Goal: Task Accomplishment & Management: Manage account settings

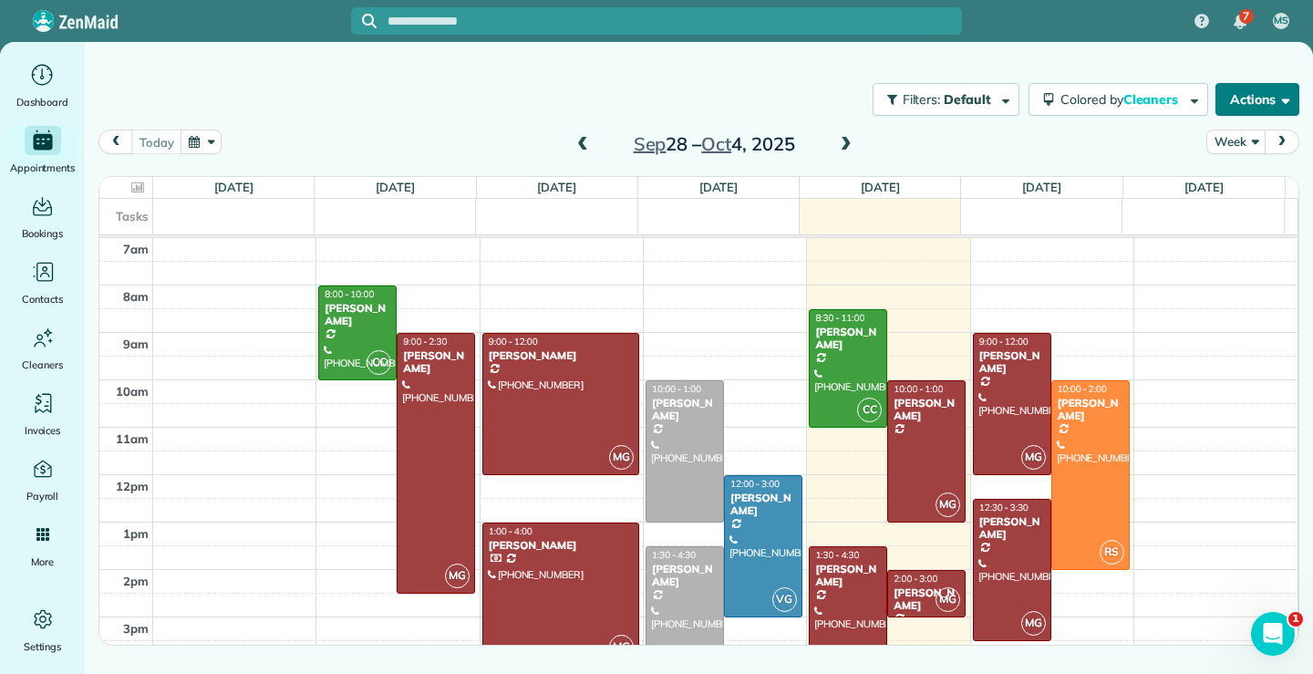
click at [1289, 95] on span "button" at bounding box center [1283, 99] width 14 height 14
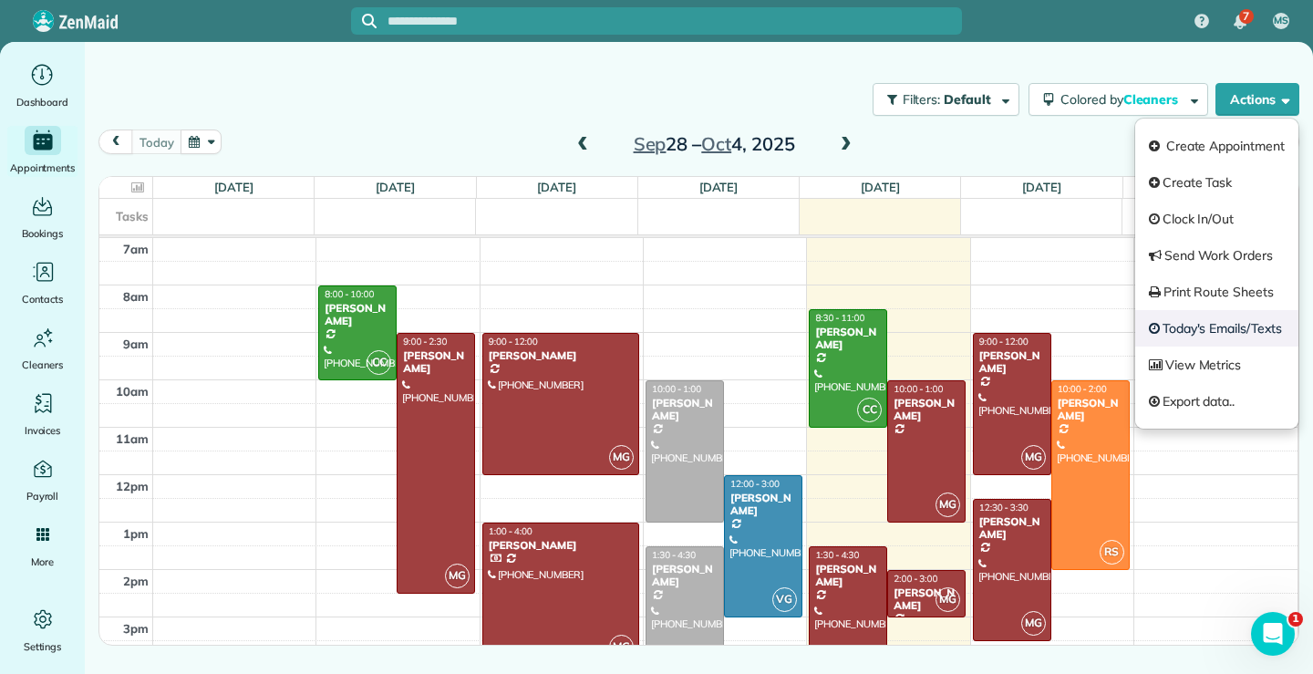
click at [1201, 332] on link "Today's Emails/Texts" at bounding box center [1217, 328] width 163 height 36
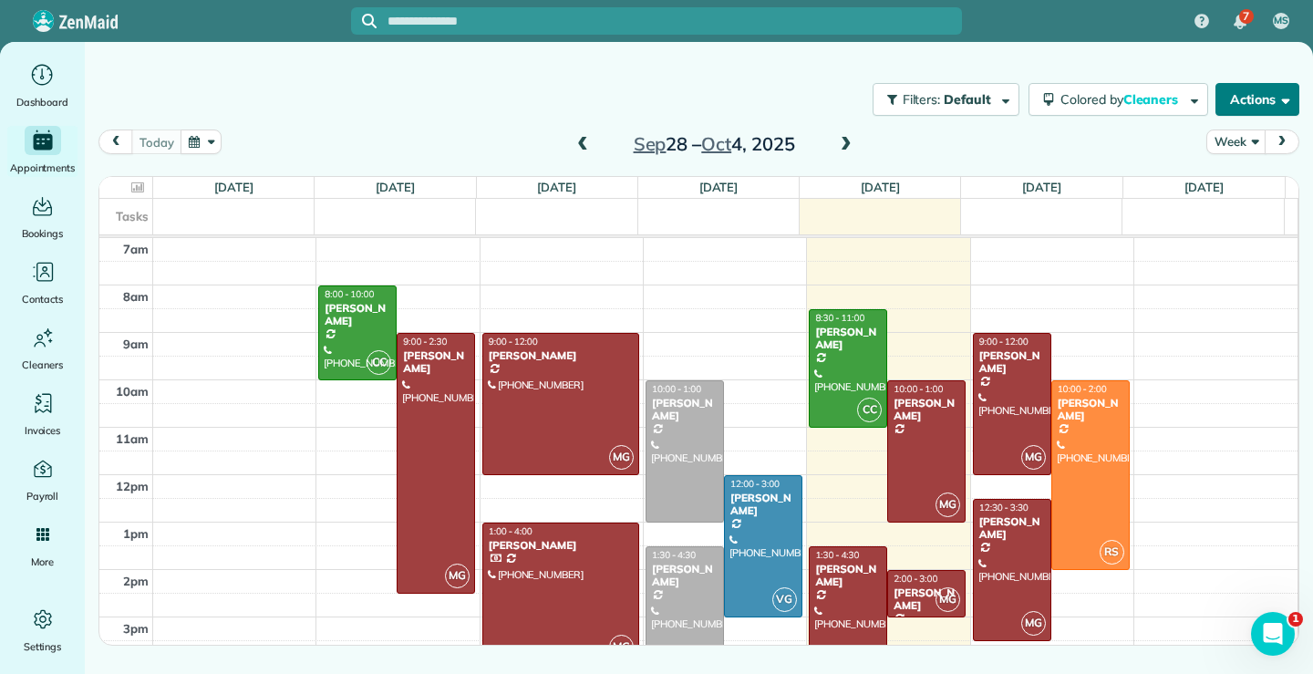
click at [1284, 98] on span "button" at bounding box center [1283, 99] width 14 height 14
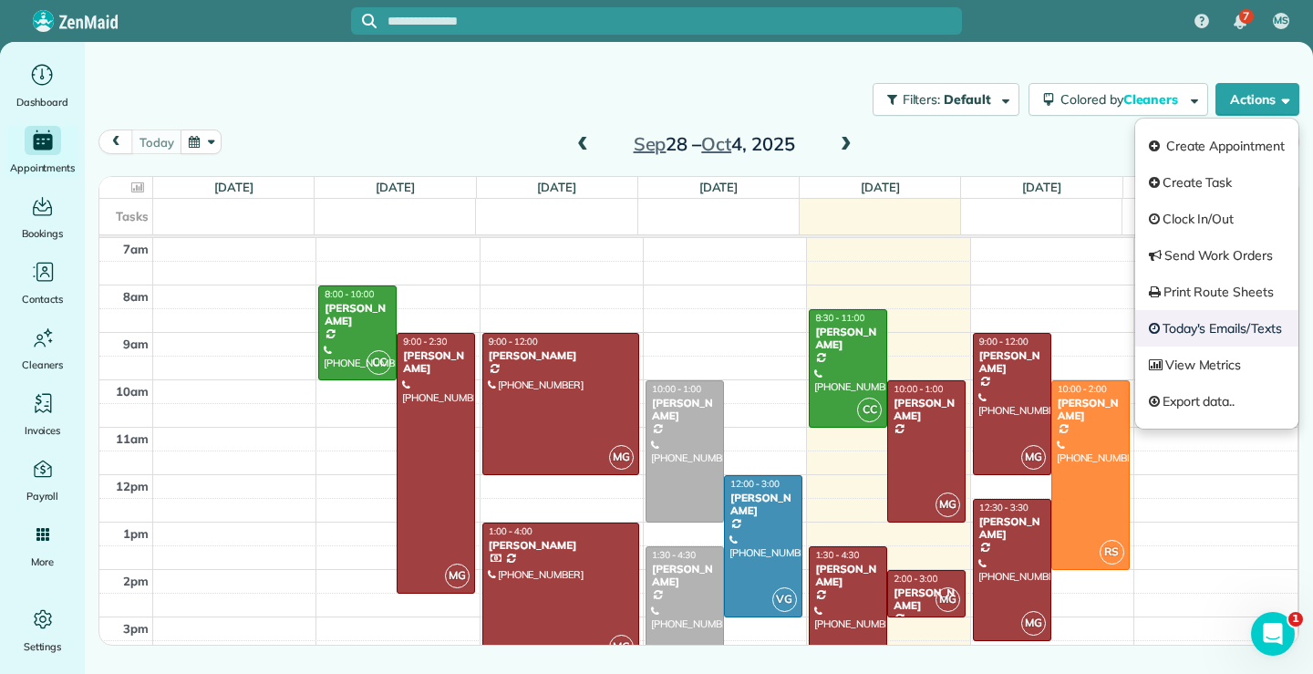
click at [1231, 328] on link "Today's Emails/Texts" at bounding box center [1217, 328] width 163 height 36
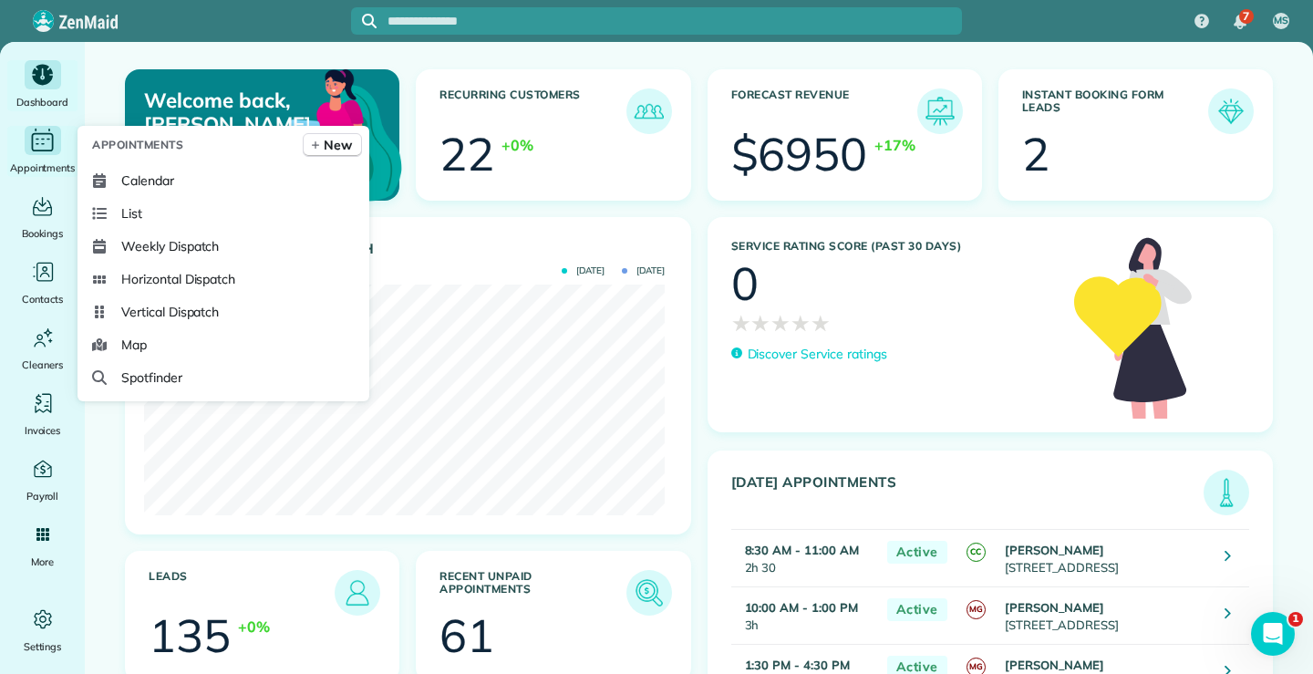
click at [40, 140] on icon "Main" at bounding box center [42, 140] width 28 height 27
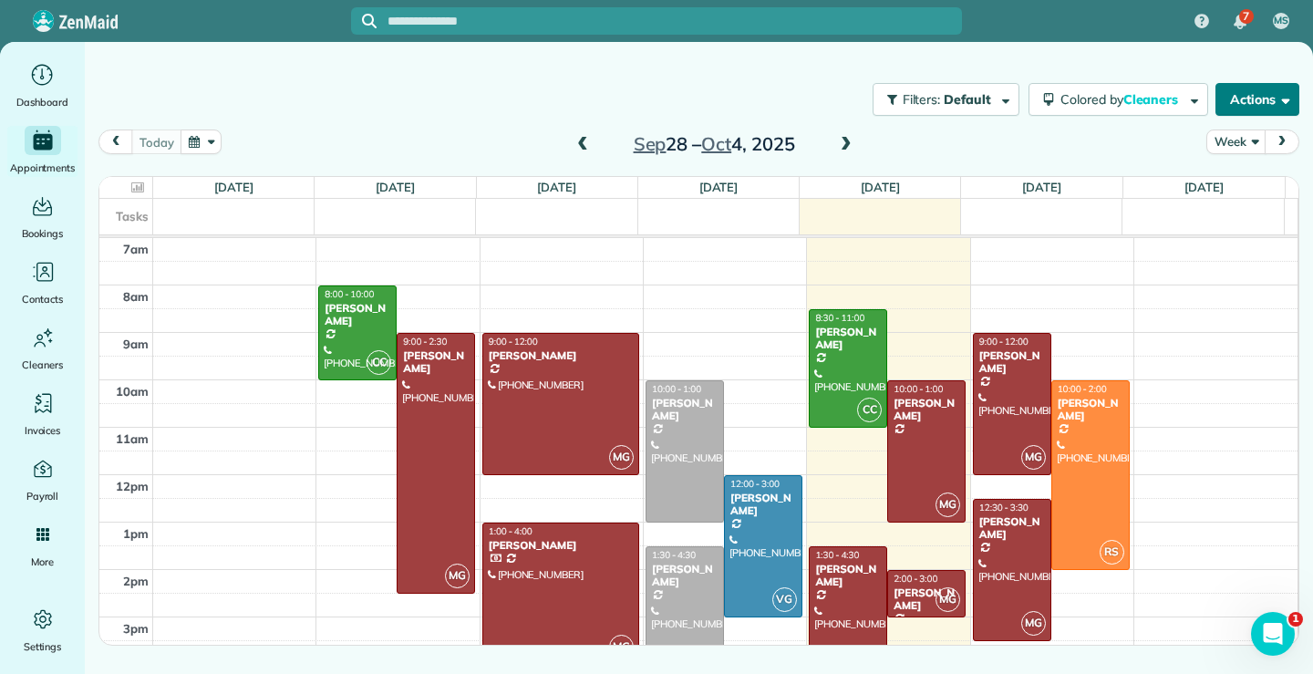
click at [1290, 98] on button "Actions" at bounding box center [1258, 99] width 84 height 33
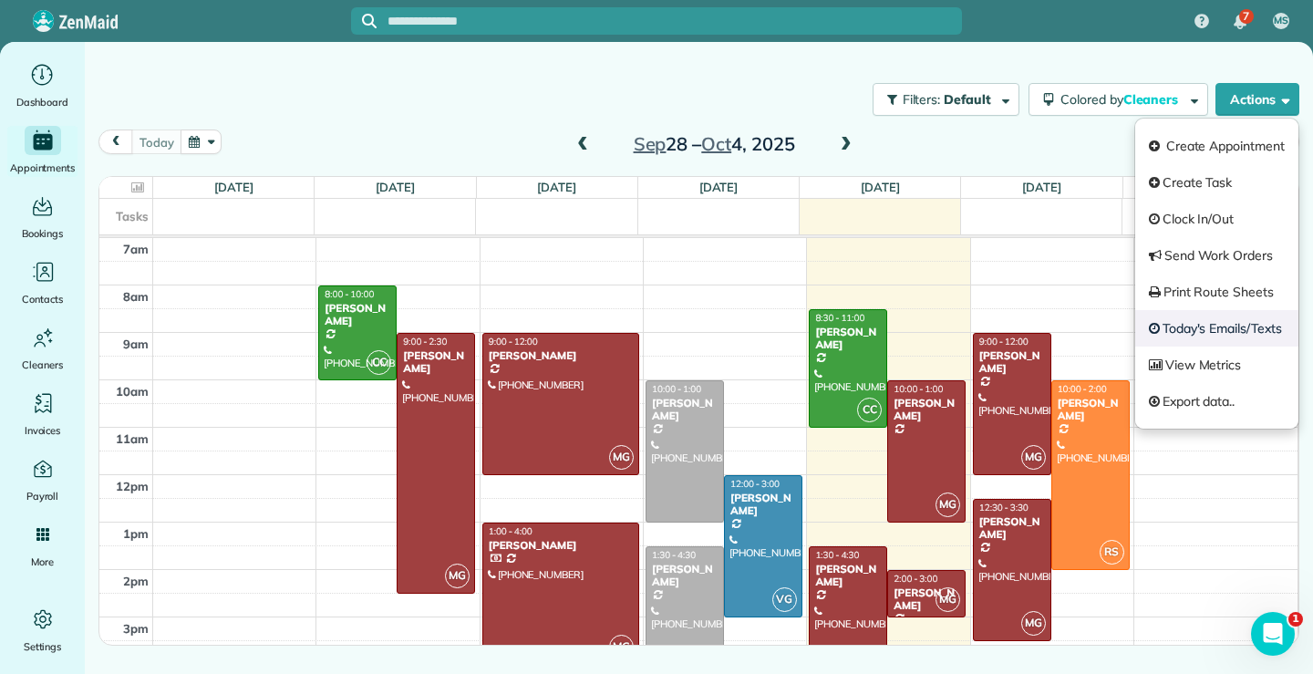
click at [1208, 325] on link "Today's Emails/Texts" at bounding box center [1217, 328] width 163 height 36
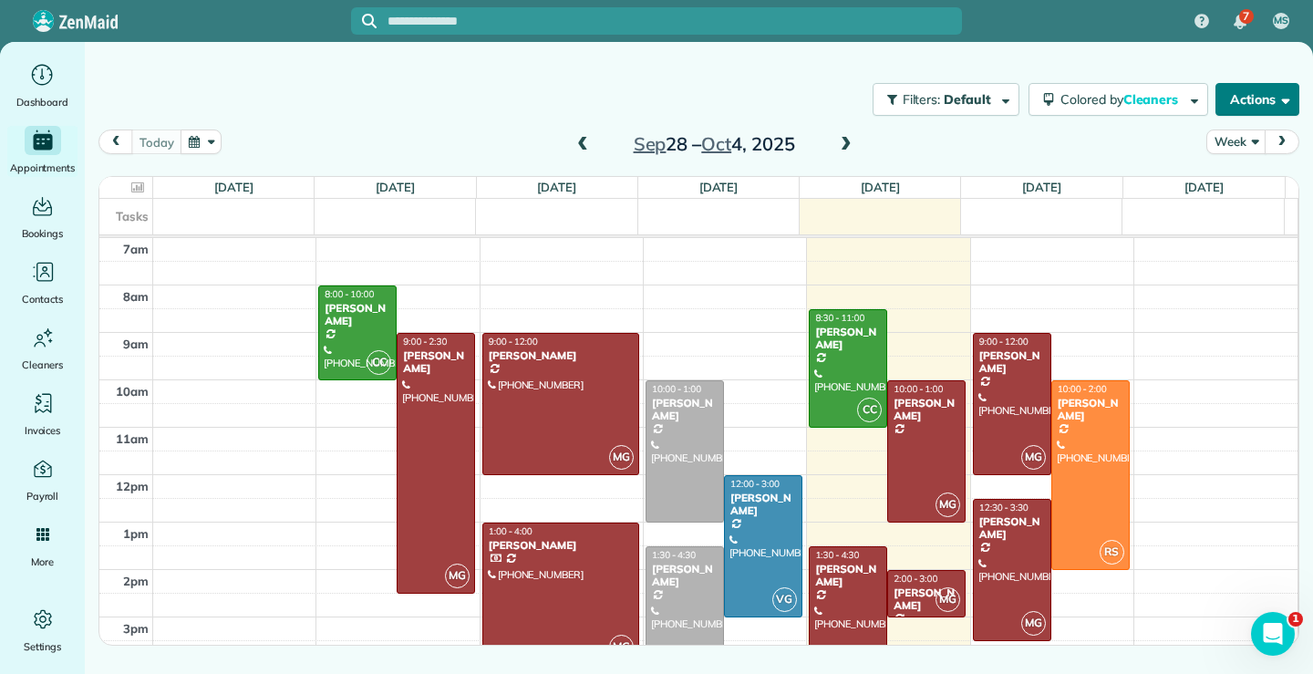
click at [1286, 97] on span "button" at bounding box center [1283, 99] width 14 height 14
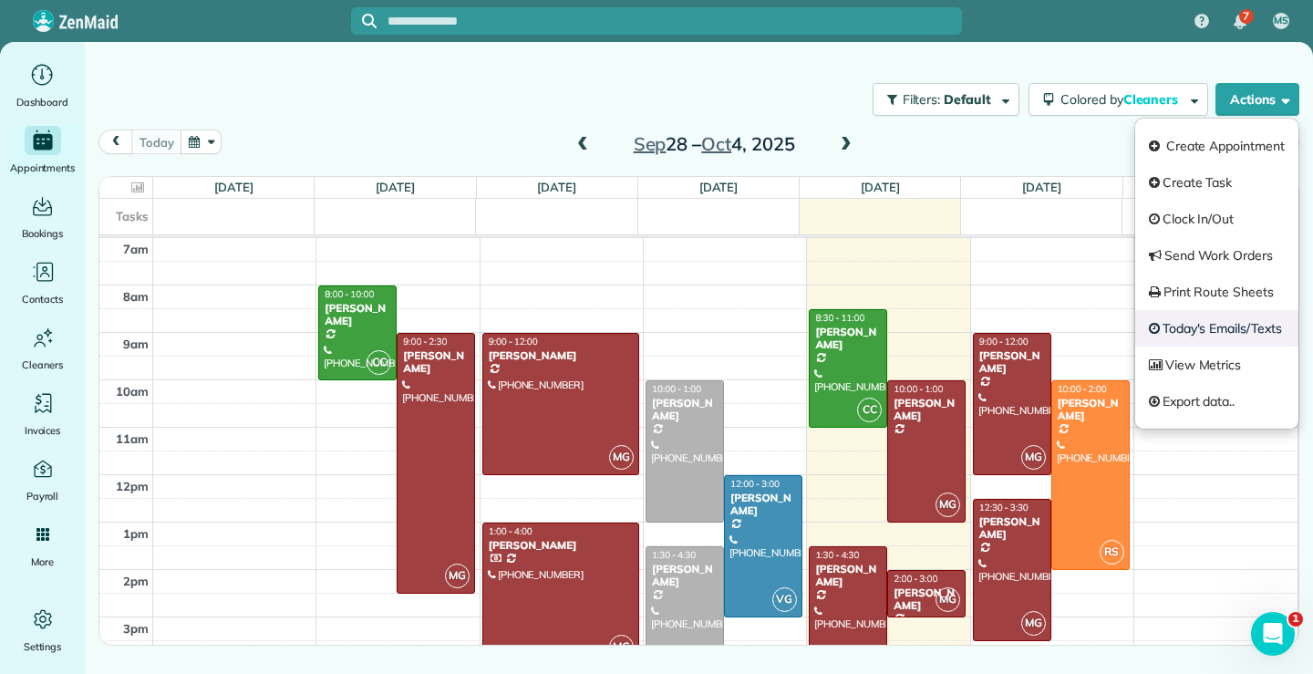
click at [1211, 332] on link "Today's Emails/Texts" at bounding box center [1217, 328] width 163 height 36
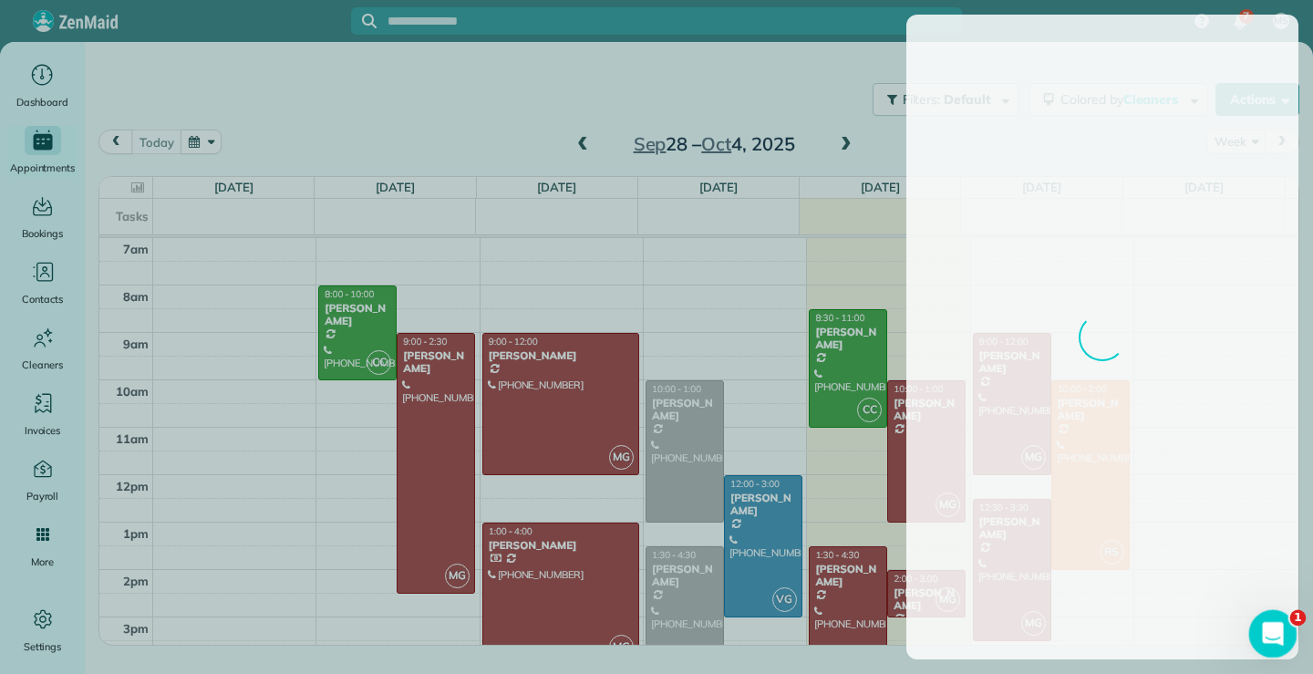
click at [1271, 641] on icon "Open Intercom Messenger" at bounding box center [1271, 632] width 30 height 30
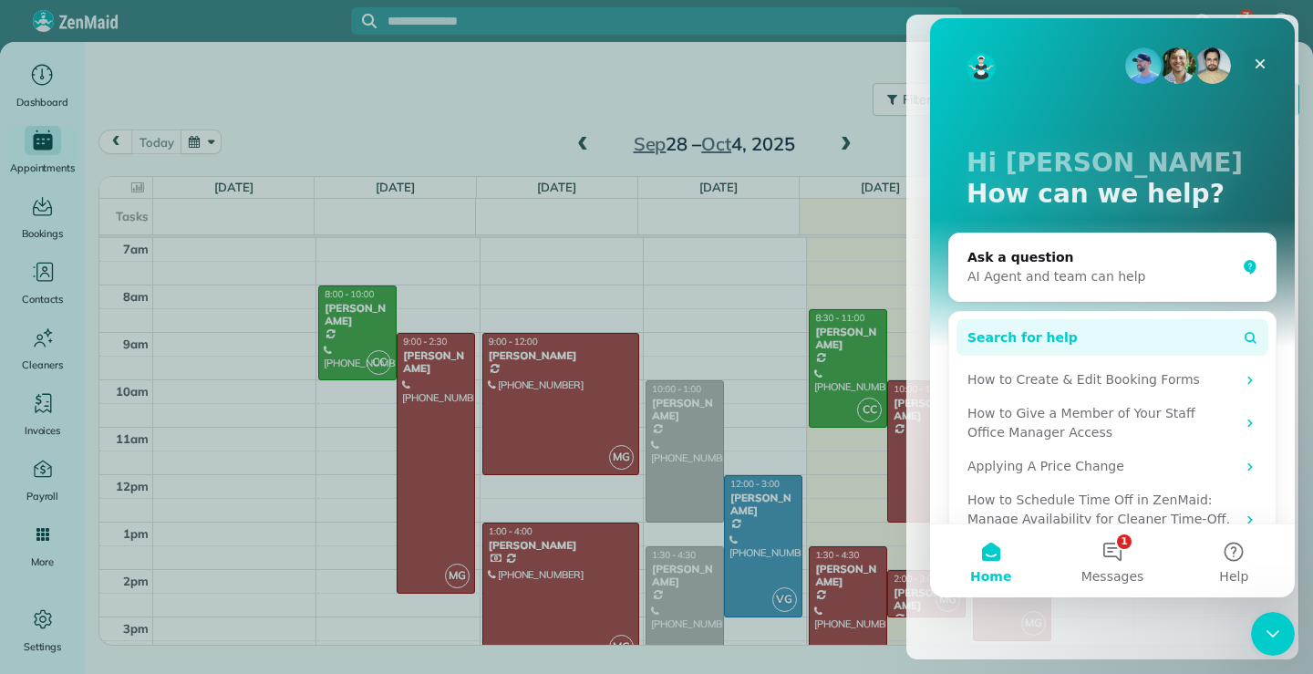
scroll to position [49, 0]
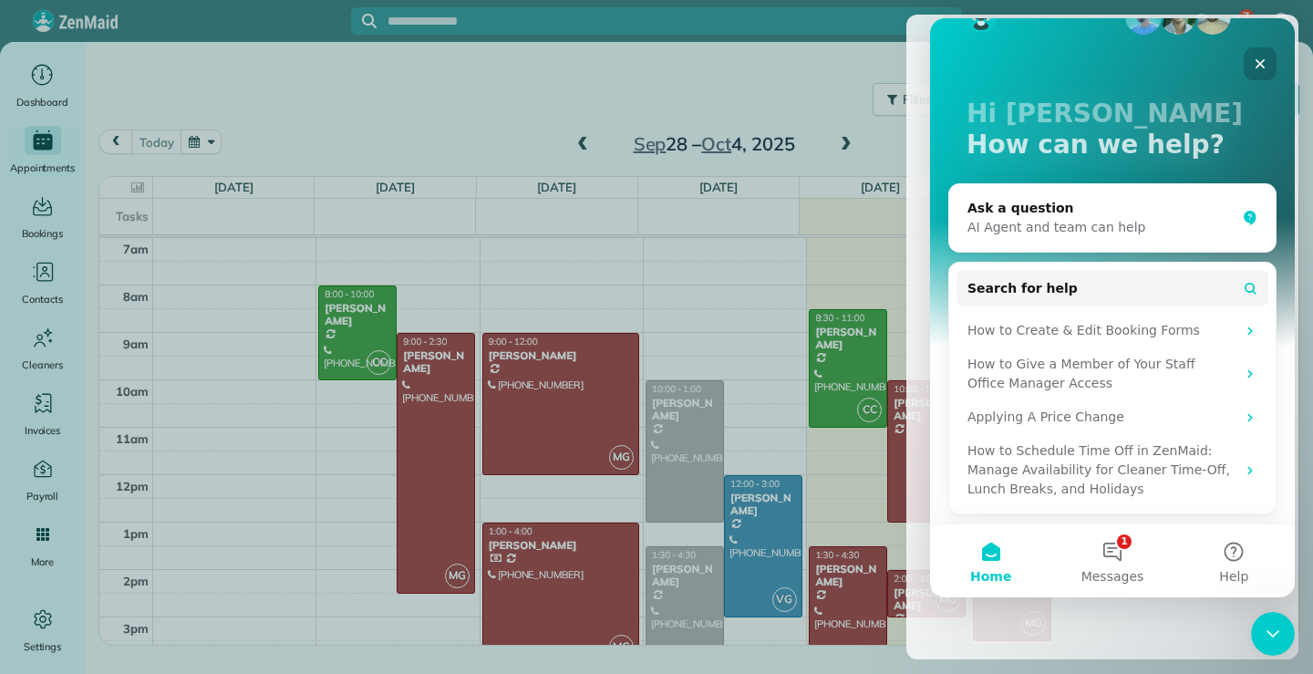
click at [1260, 60] on icon "Close" at bounding box center [1260, 64] width 15 height 15
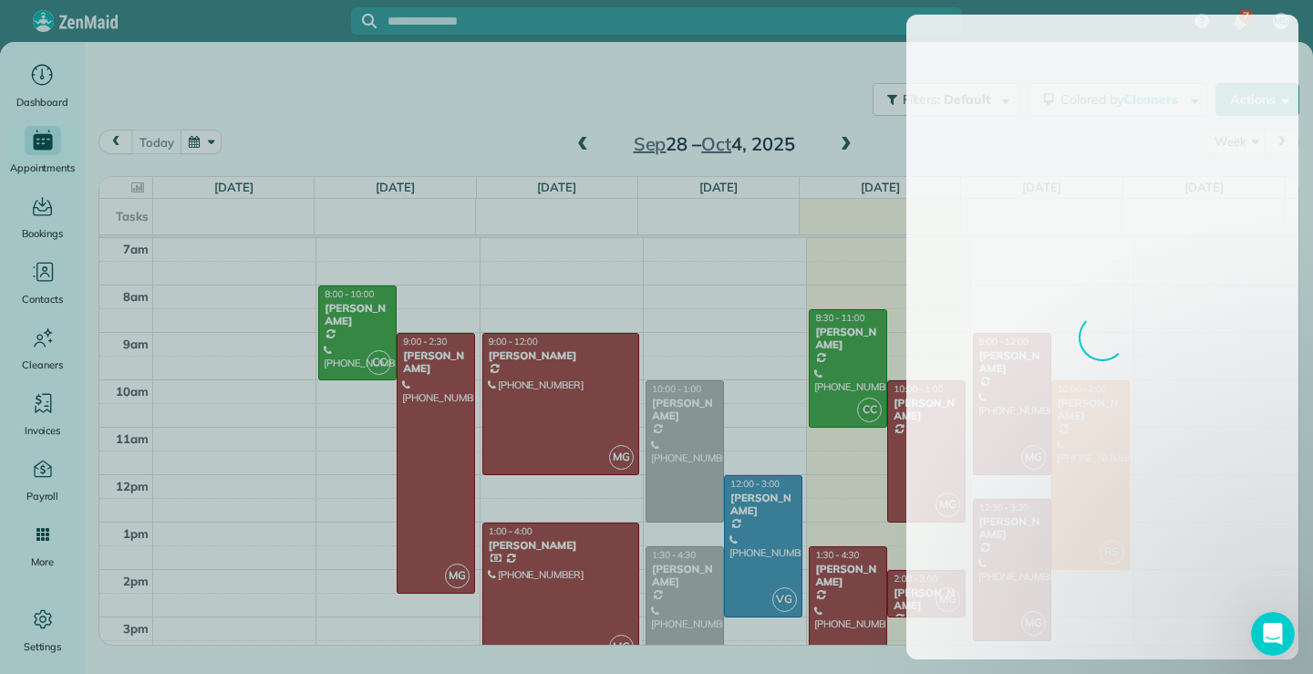
scroll to position [0, 0]
click at [1272, 627] on icon "Open Intercom Messenger" at bounding box center [1271, 632] width 30 height 30
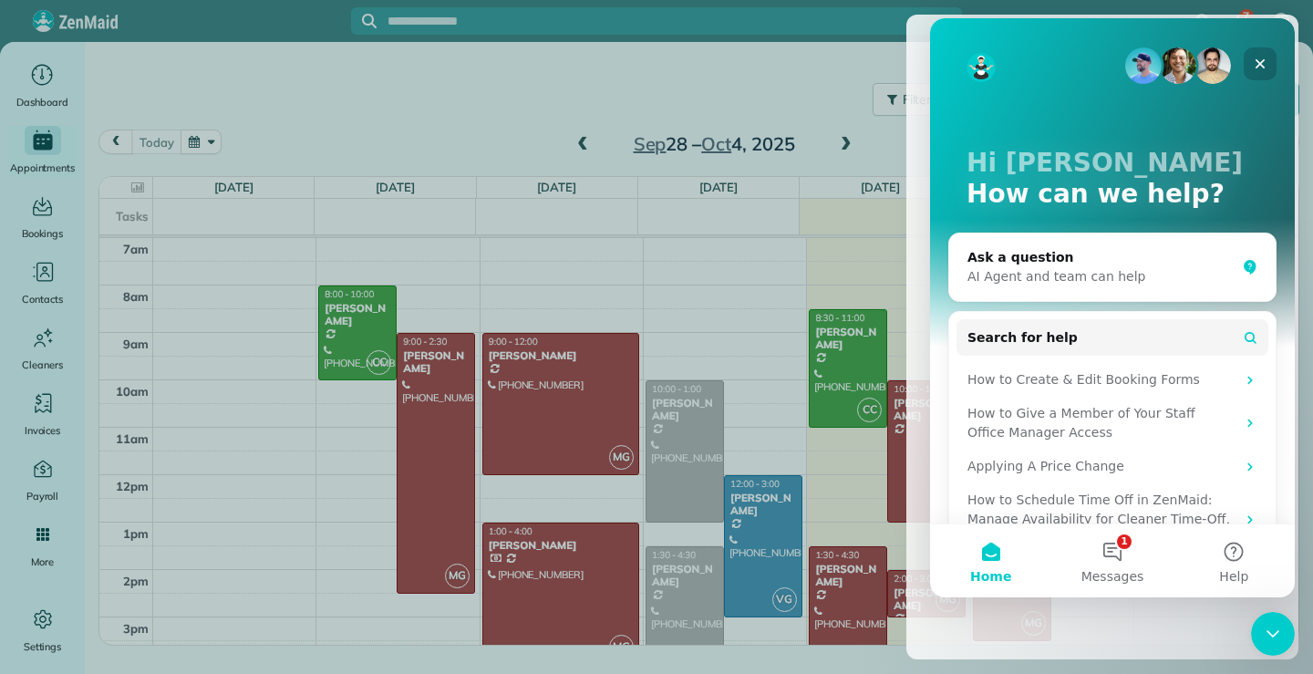
click at [1268, 62] on div "Close" at bounding box center [1260, 63] width 33 height 33
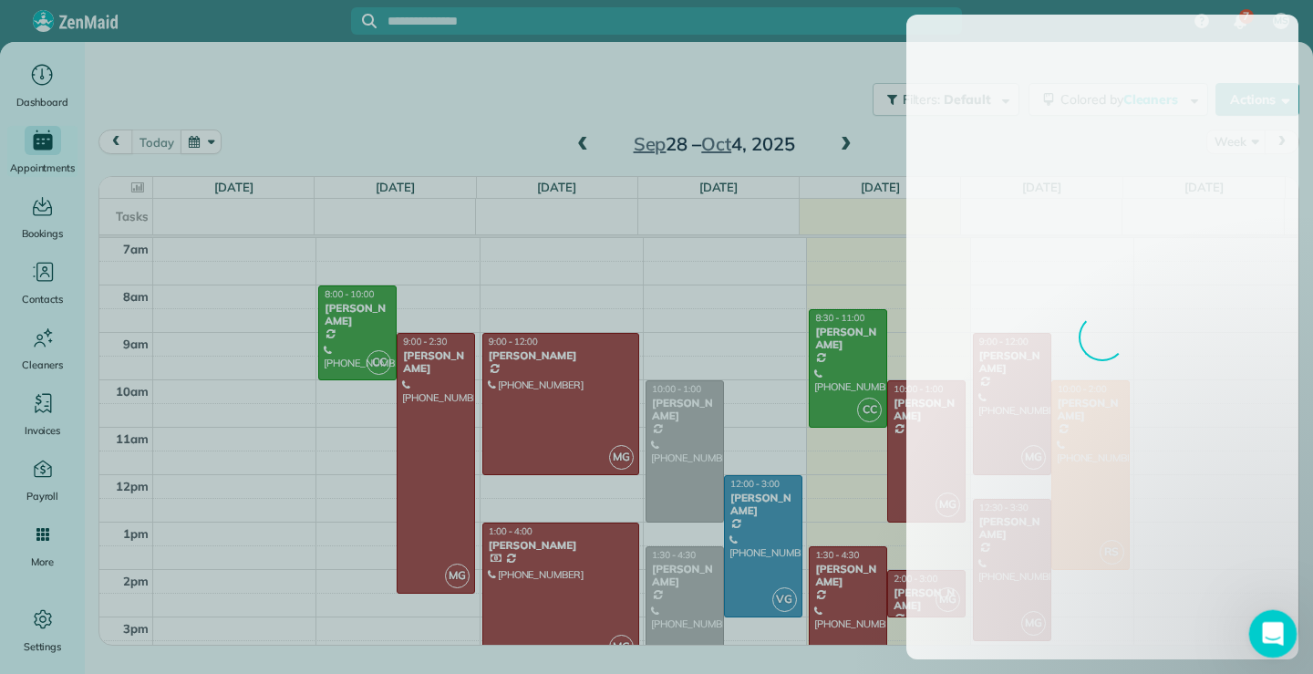
drag, startPoint x: 1278, startPoint y: 634, endPoint x: 1470, endPoint y: 1166, distance: 565.5
click at [1279, 634] on icon "Open Intercom Messenger" at bounding box center [1271, 632] width 30 height 30
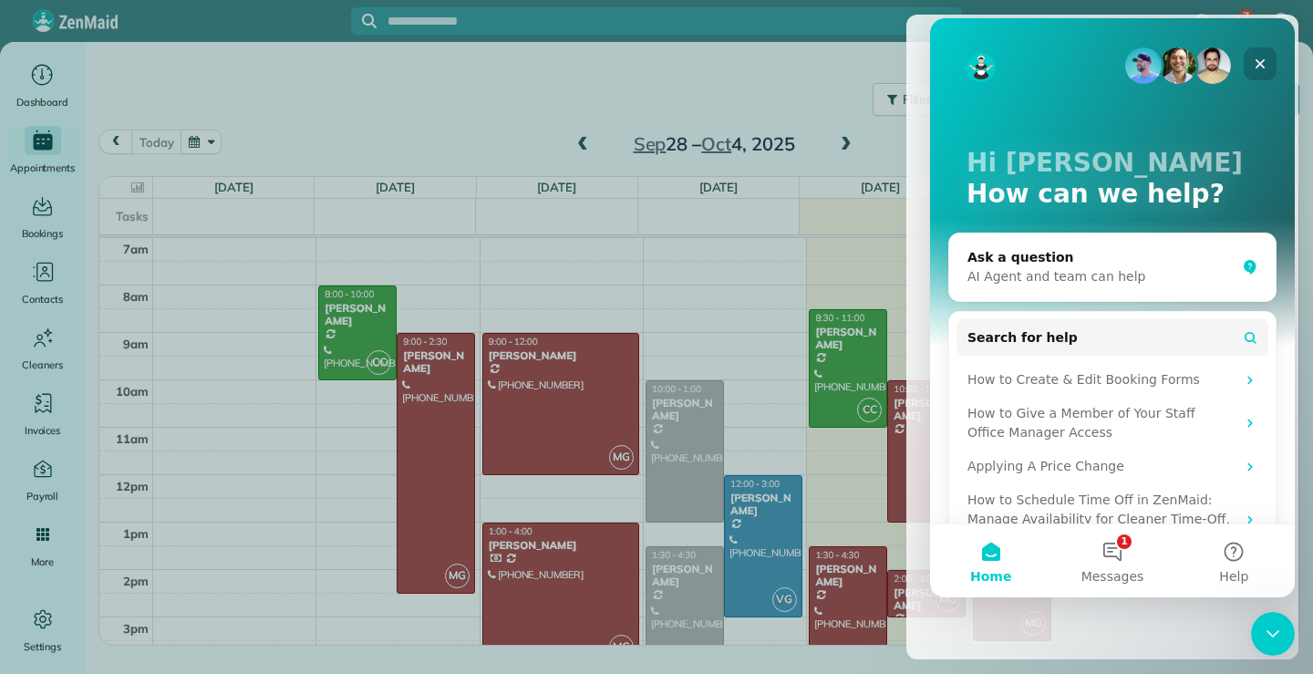
click at [1262, 67] on icon "Close" at bounding box center [1260, 64] width 15 height 15
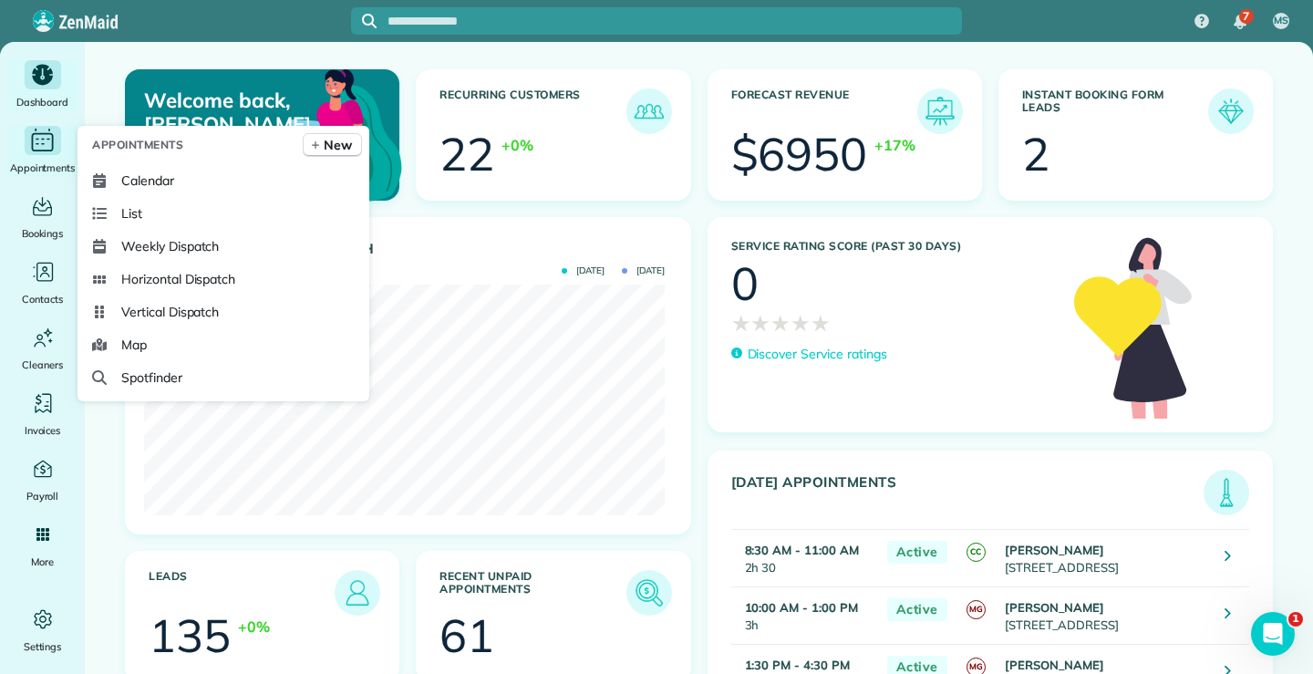
click at [39, 150] on icon "Main" at bounding box center [43, 142] width 22 height 18
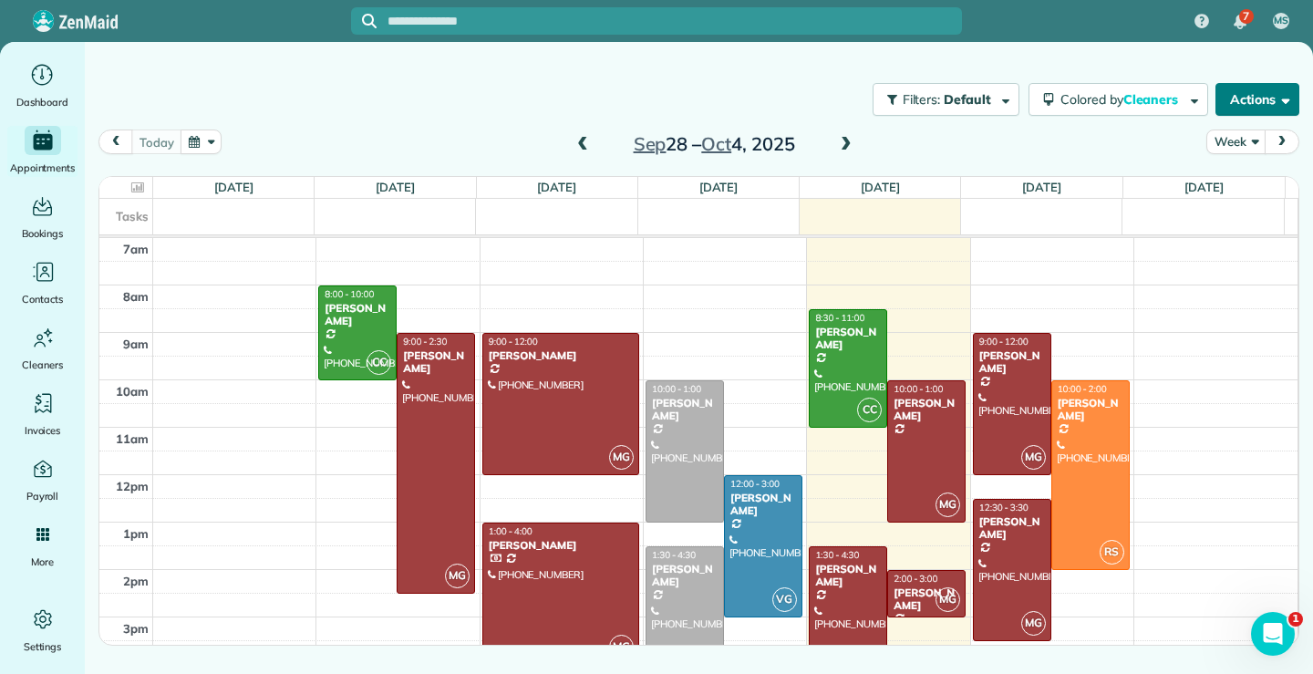
click at [1284, 99] on span "button" at bounding box center [1283, 99] width 14 height 14
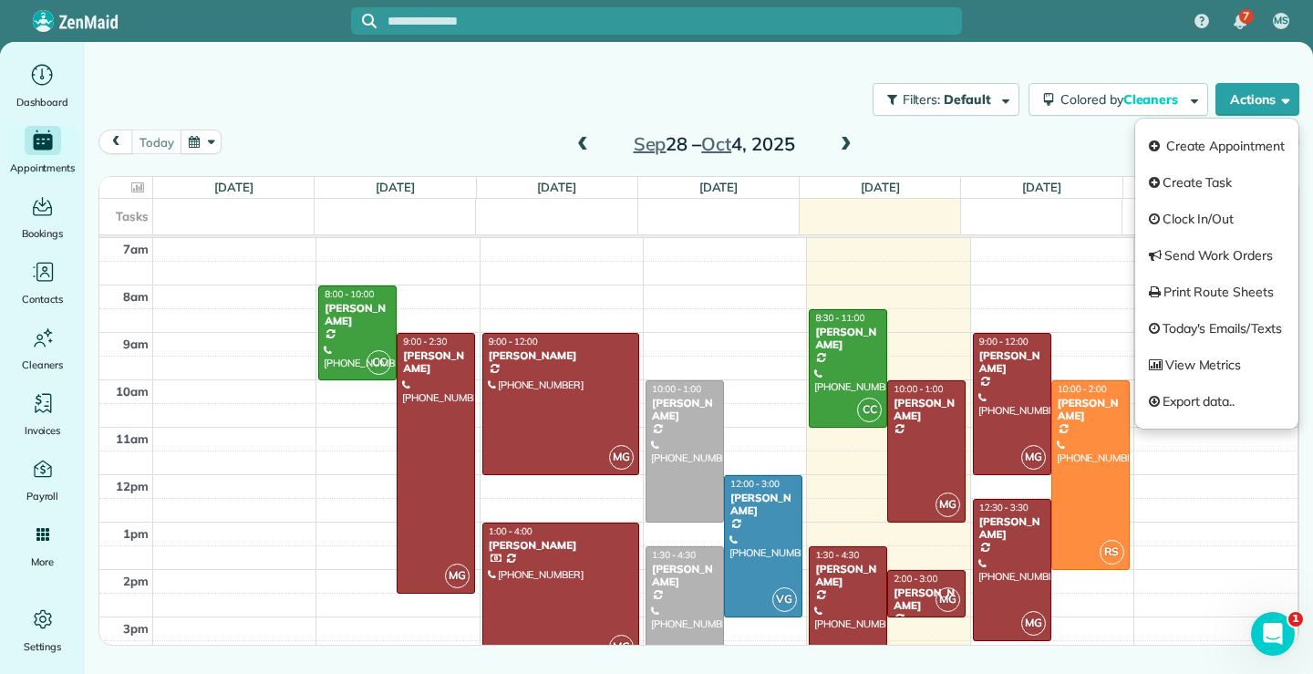
click at [1208, 358] on link "View Metrics" at bounding box center [1217, 365] width 163 height 36
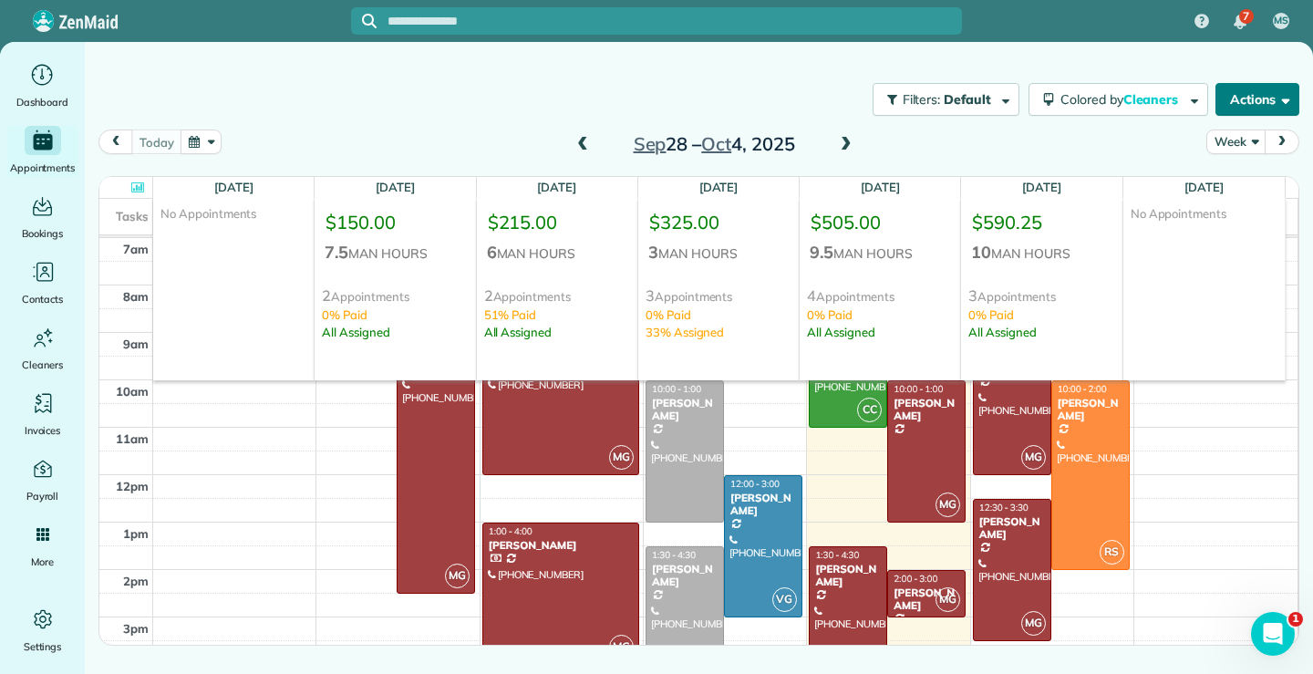
click at [1292, 96] on button "Actions" at bounding box center [1258, 99] width 84 height 33
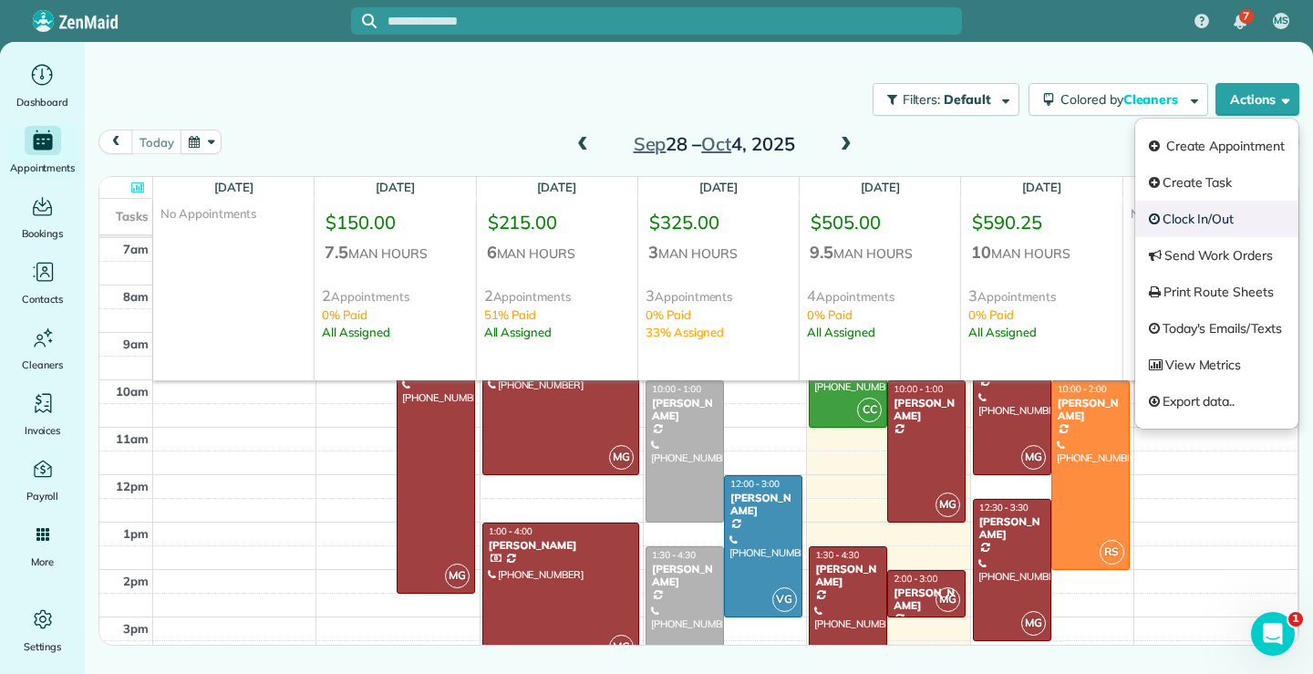
click at [1209, 221] on link "Clock In/Out" at bounding box center [1217, 219] width 163 height 36
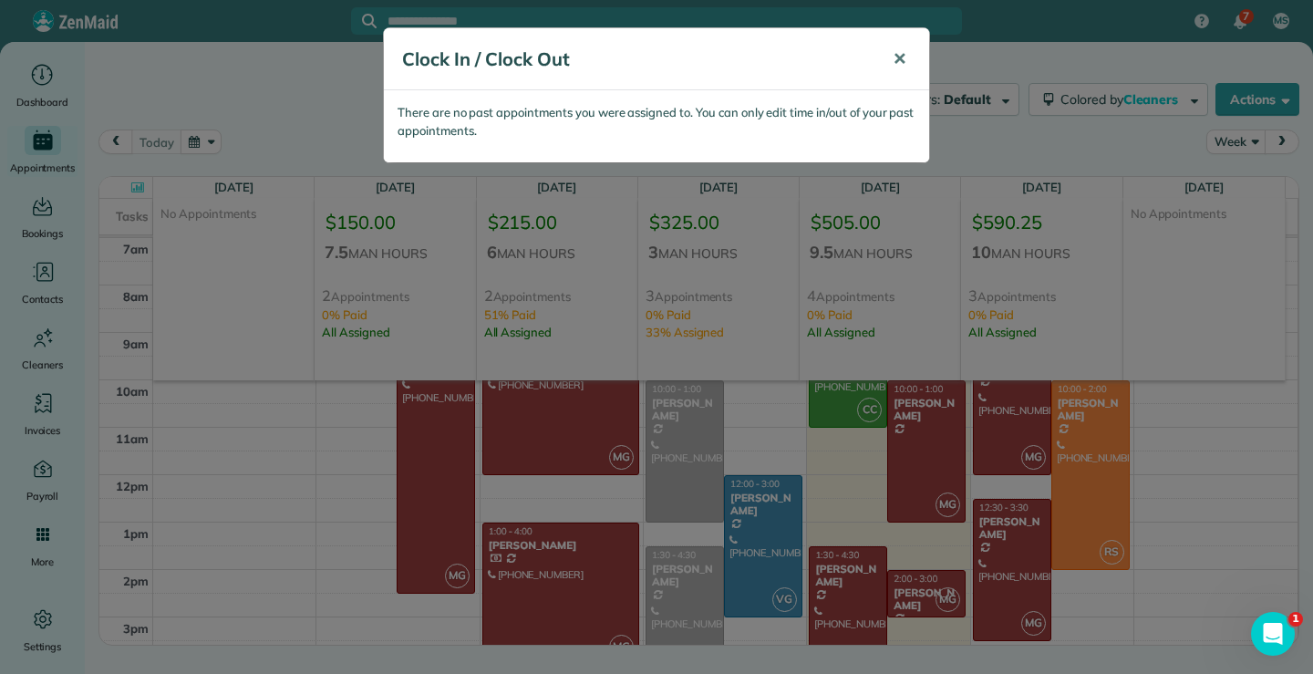
click at [891, 57] on button "✕" at bounding box center [899, 59] width 41 height 44
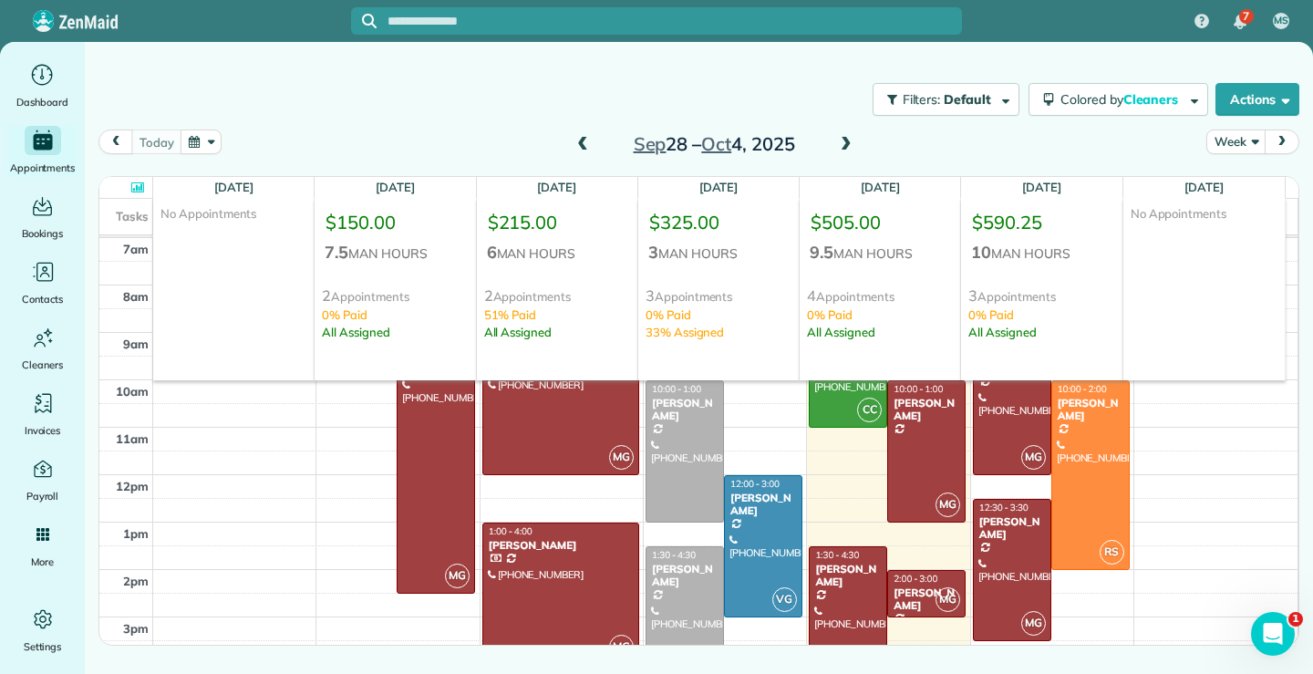
click at [128, 181] on div at bounding box center [126, 187] width 46 height 21
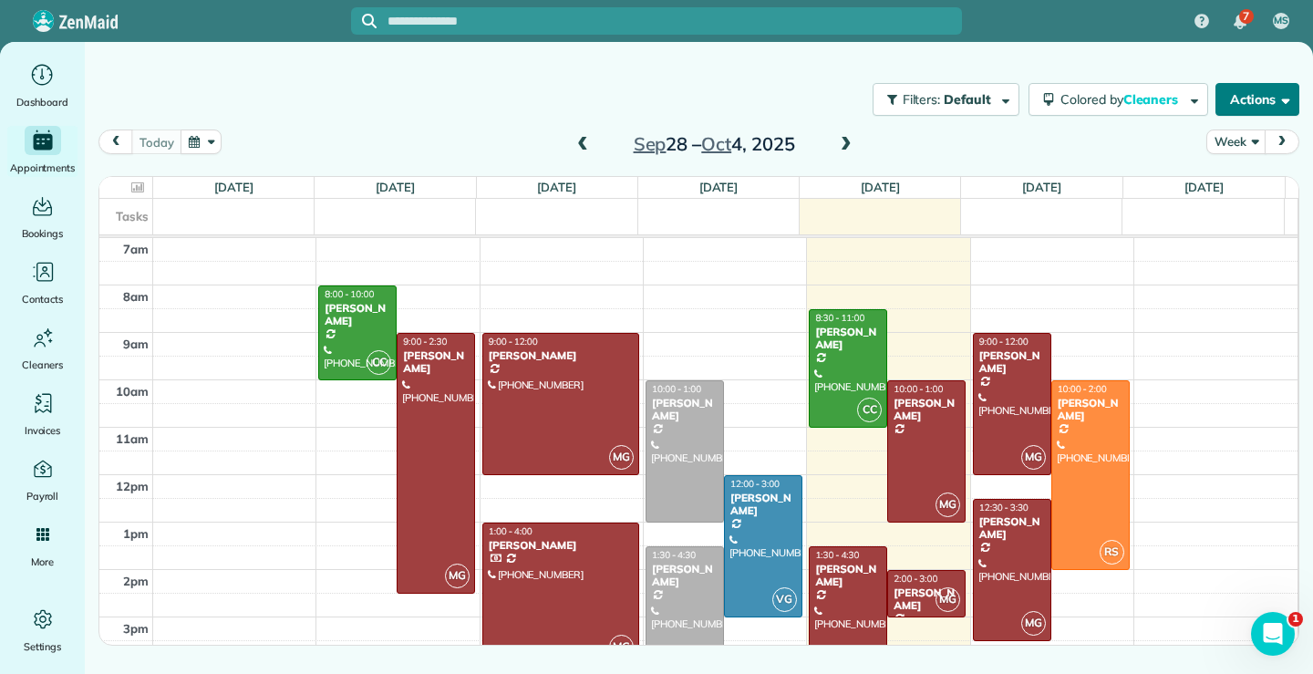
click at [1273, 95] on button "Actions" at bounding box center [1258, 99] width 84 height 33
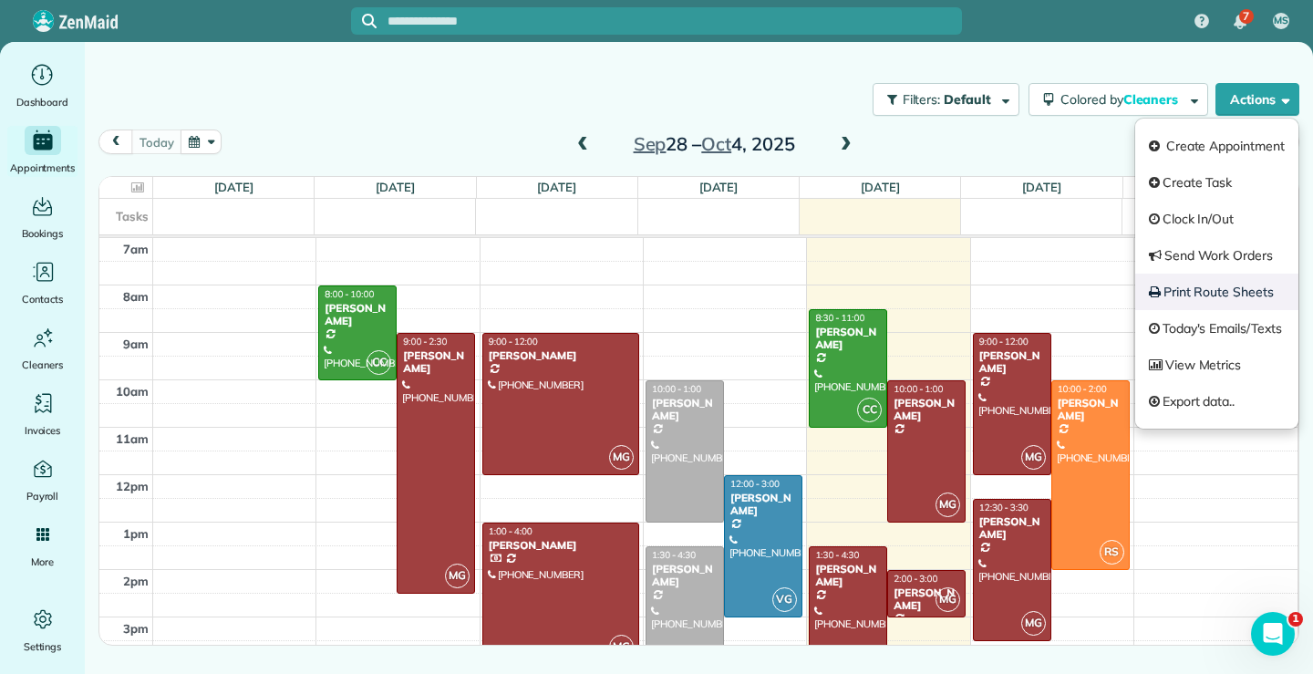
click at [1226, 292] on link "Print Route Sheets" at bounding box center [1217, 292] width 163 height 36
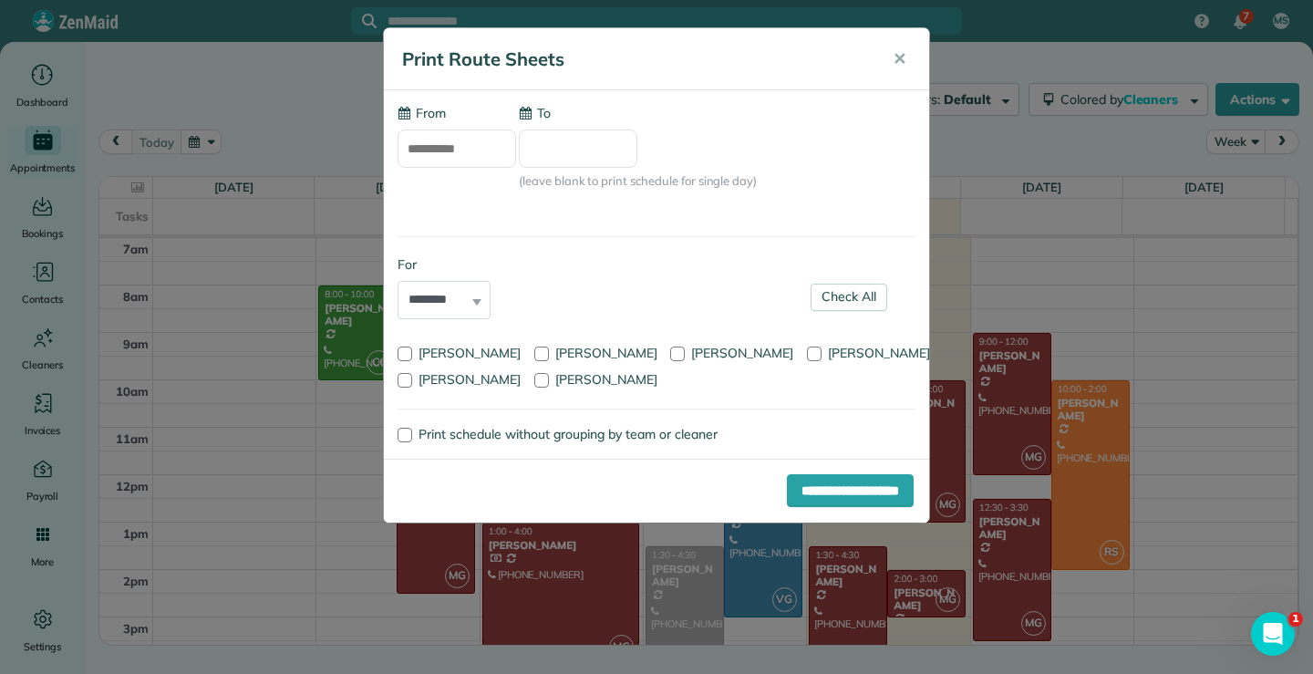
type input "**********"
click at [904, 61] on span "✕" at bounding box center [900, 58] width 14 height 21
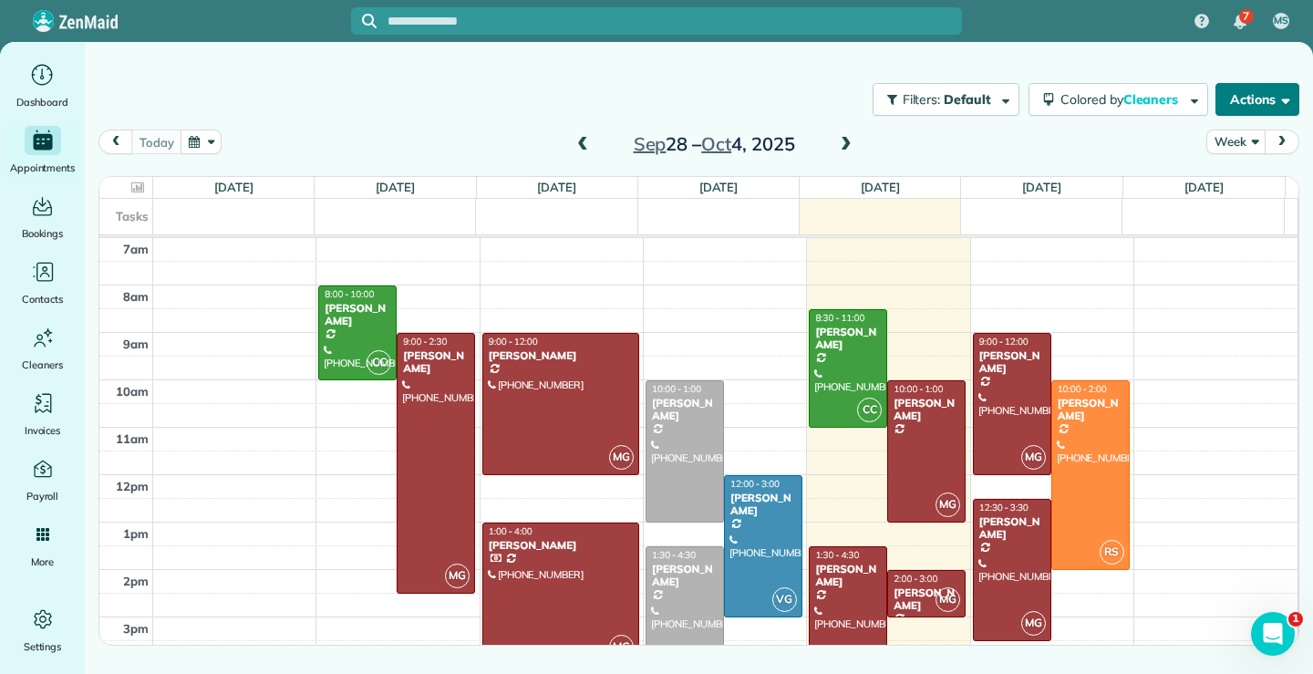
click at [1289, 102] on span "button" at bounding box center [1283, 99] width 14 height 14
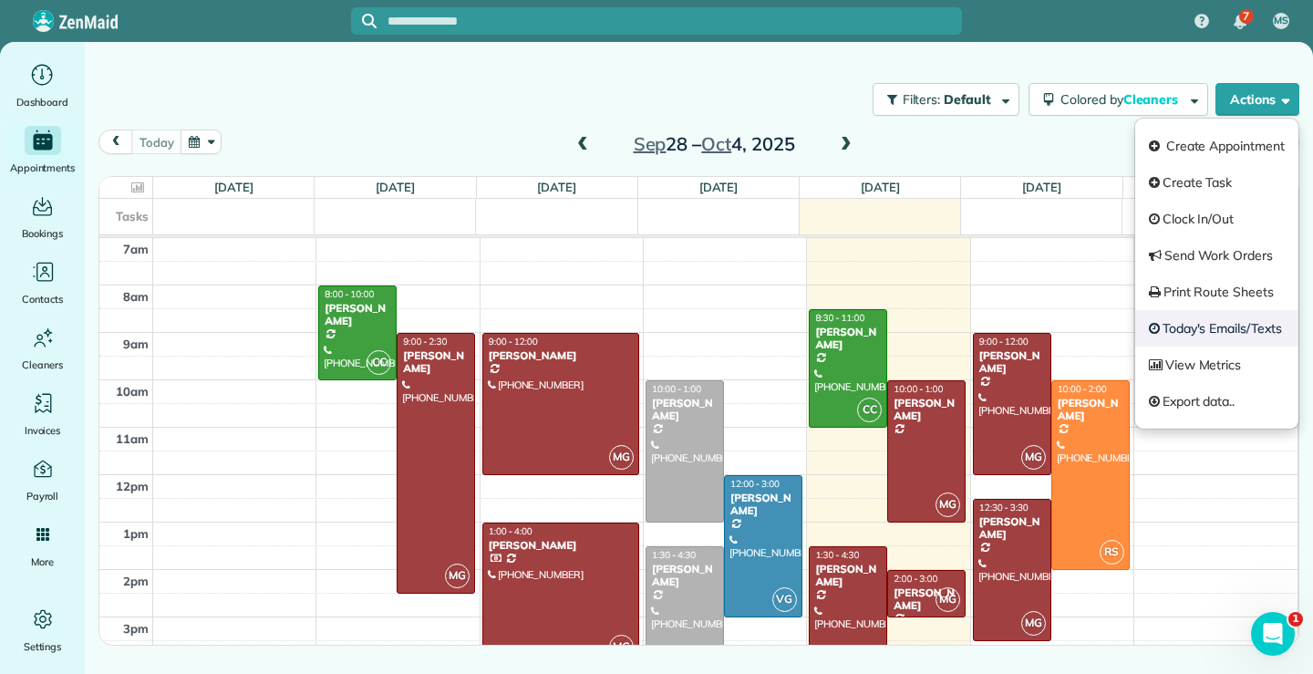
click at [1232, 327] on link "Today's Emails/Texts" at bounding box center [1217, 328] width 163 height 36
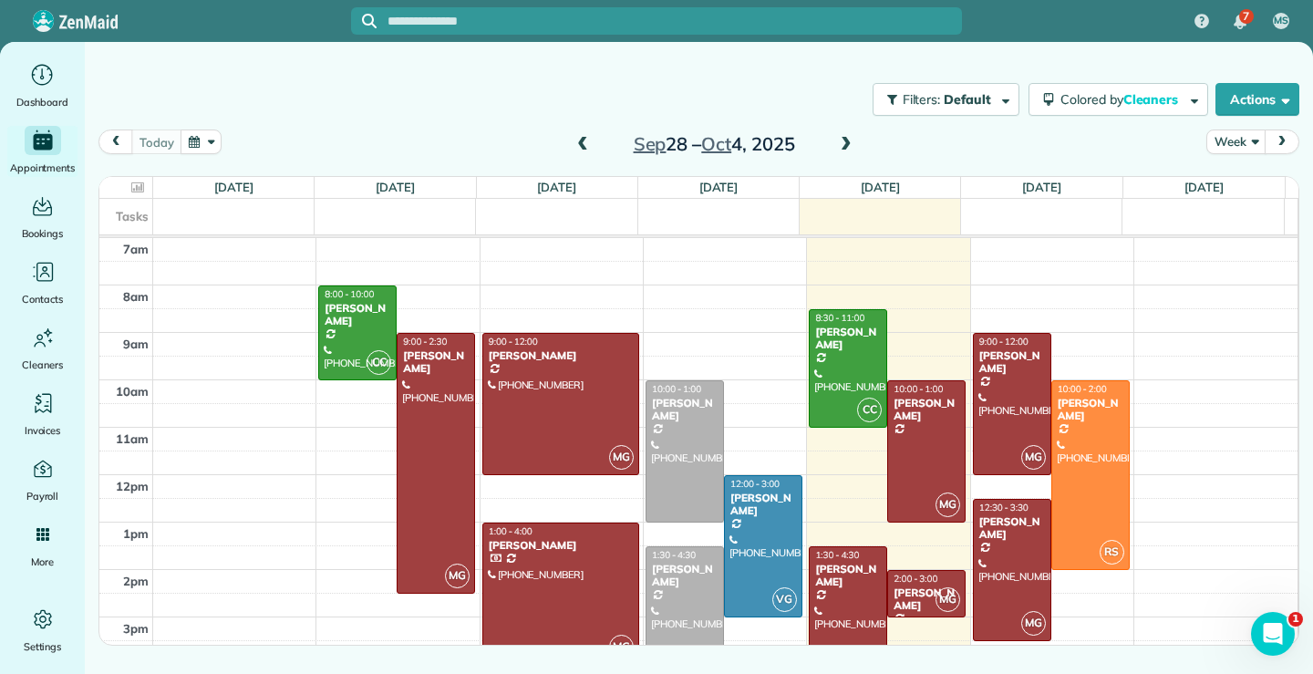
click at [749, 60] on div at bounding box center [656, 337] width 1313 height 674
click at [857, 574] on div "[PERSON_NAME]" at bounding box center [847, 576] width 67 height 26
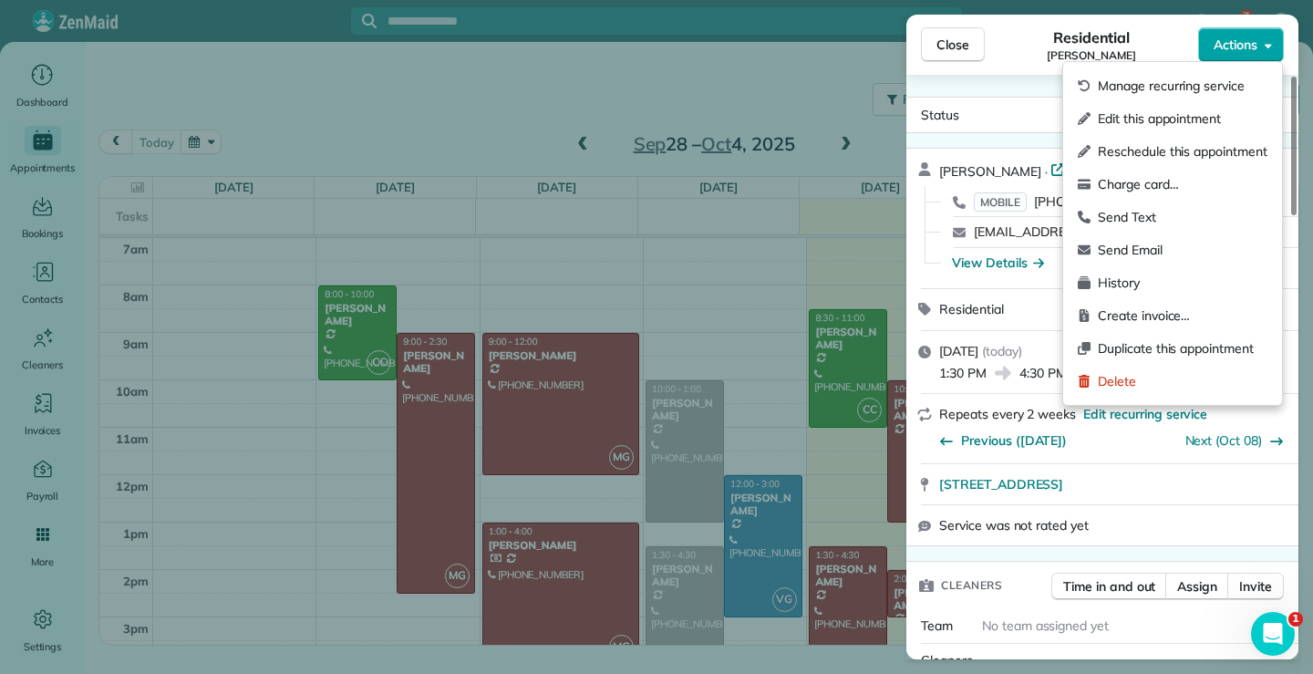
click at [1267, 46] on icon "button" at bounding box center [1268, 46] width 7 height 5
click at [1171, 20] on div "Close Residential Jimmy Gandhi Actions" at bounding box center [1103, 45] width 392 height 60
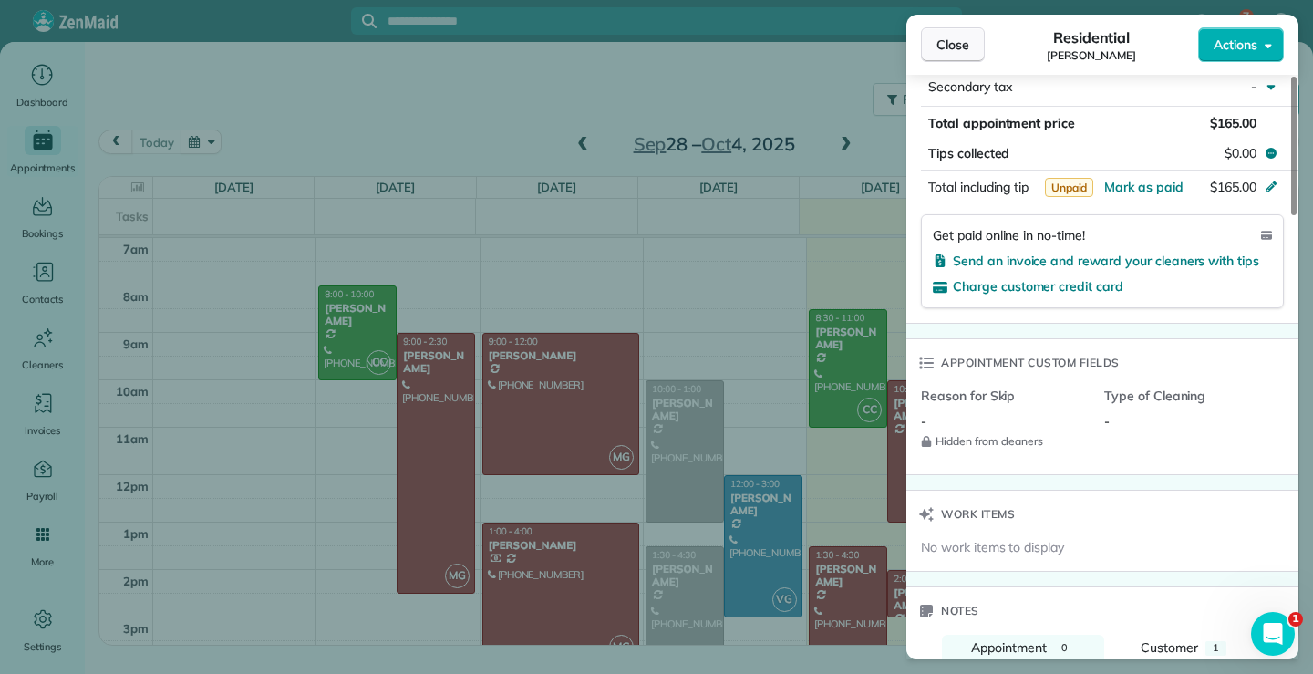
scroll to position [1094, 0]
click at [940, 47] on span "Close" at bounding box center [953, 45] width 33 height 18
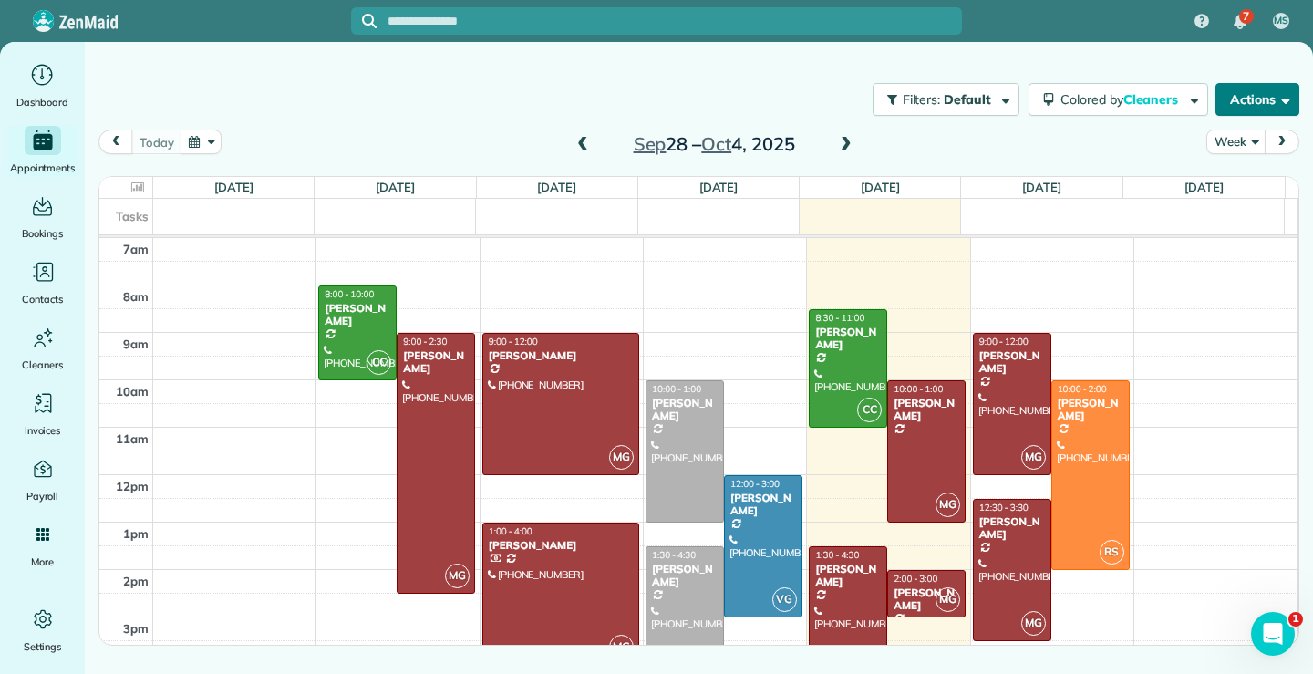
click at [1291, 100] on button "Actions" at bounding box center [1258, 99] width 84 height 33
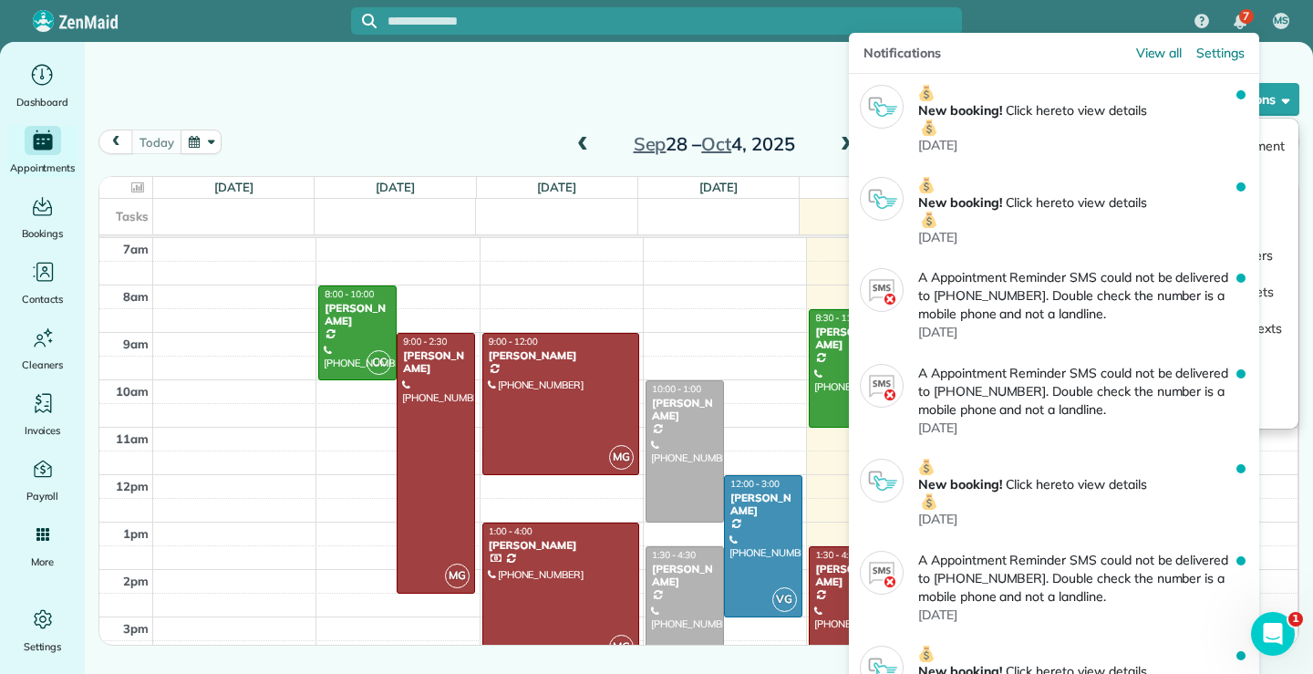
click at [1243, 15] on span "7" at bounding box center [1246, 16] width 6 height 15
click at [1245, 19] on span "7" at bounding box center [1246, 16] width 6 height 15
click at [1169, 46] on span "View all" at bounding box center [1159, 53] width 47 height 18
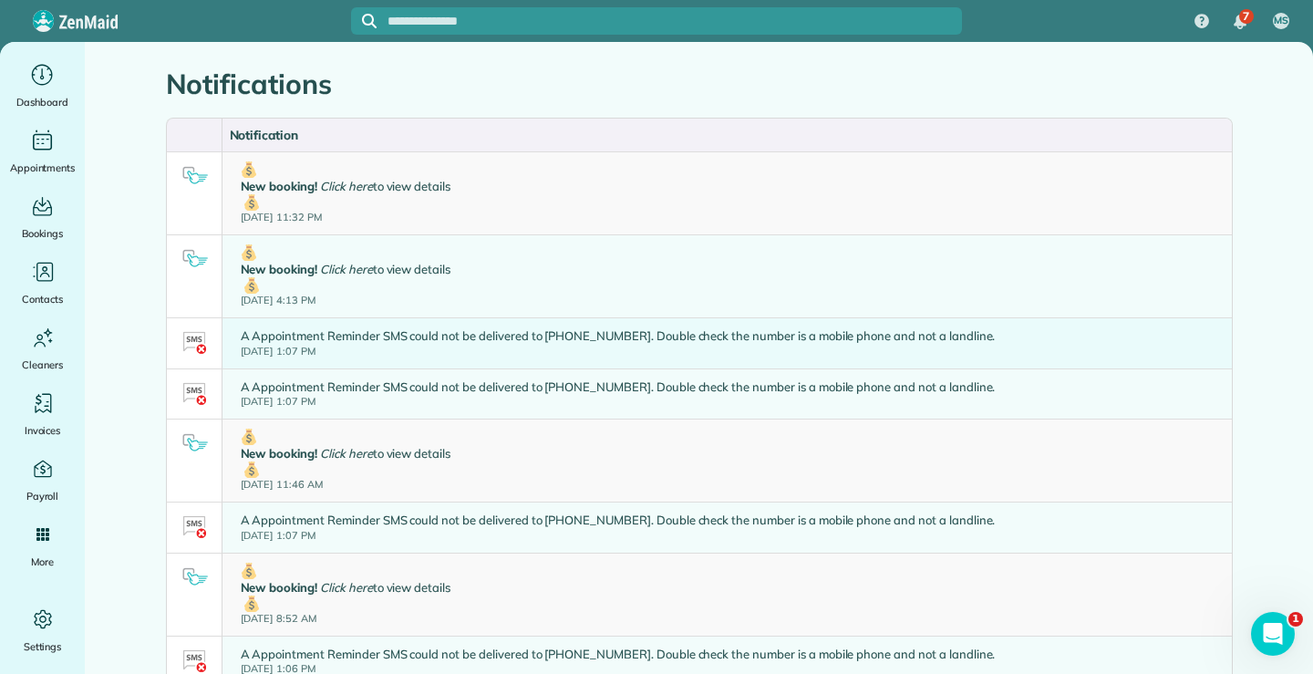
click at [639, 338] on div "A Appointment Reminder SMS could not be delivered to [PHONE_NUMBER]. Double che…" at bounding box center [618, 342] width 755 height 31
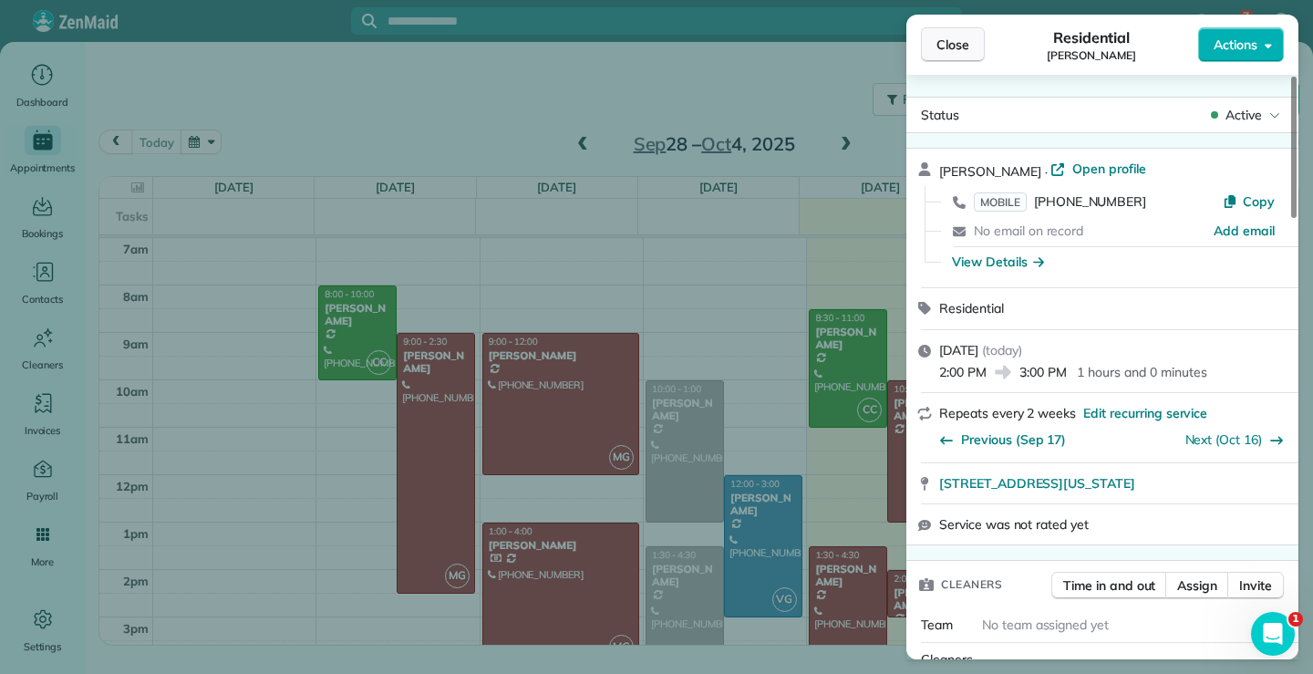
click at [959, 32] on button "Close" at bounding box center [953, 44] width 64 height 35
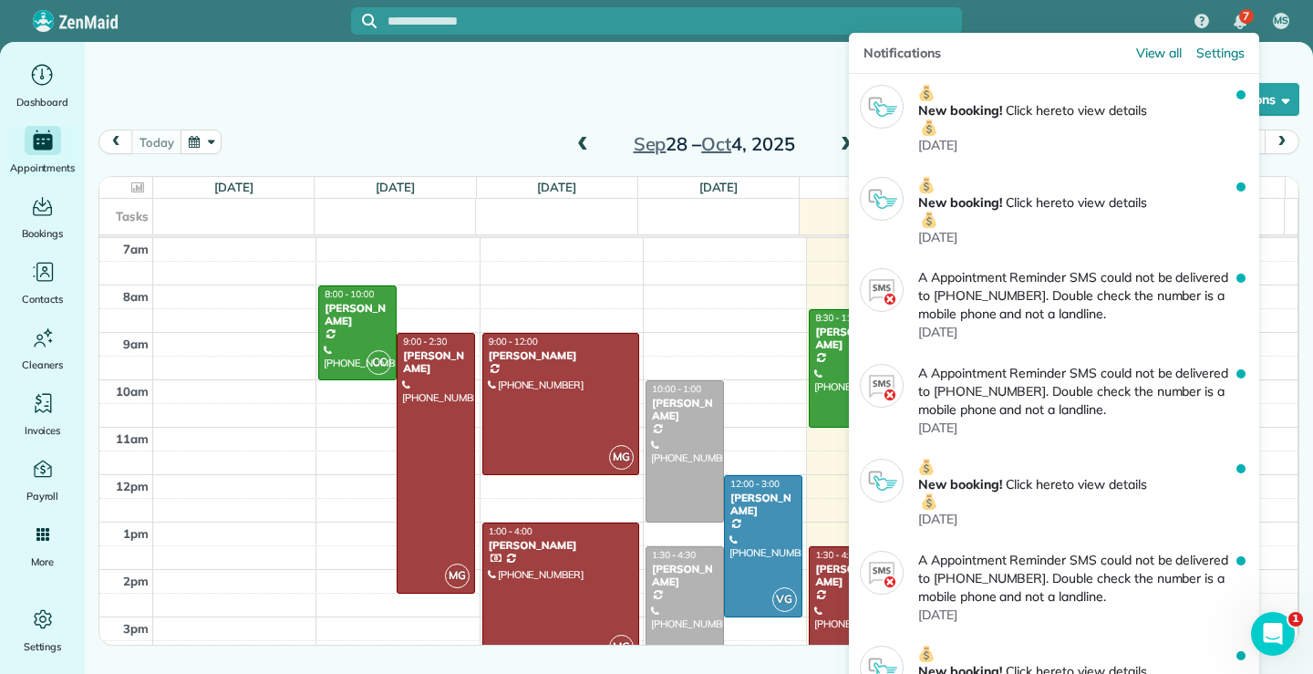
click at [1238, 13] on div "7" at bounding box center [1240, 22] width 38 height 40
click at [1152, 54] on span "View all" at bounding box center [1159, 53] width 47 height 18
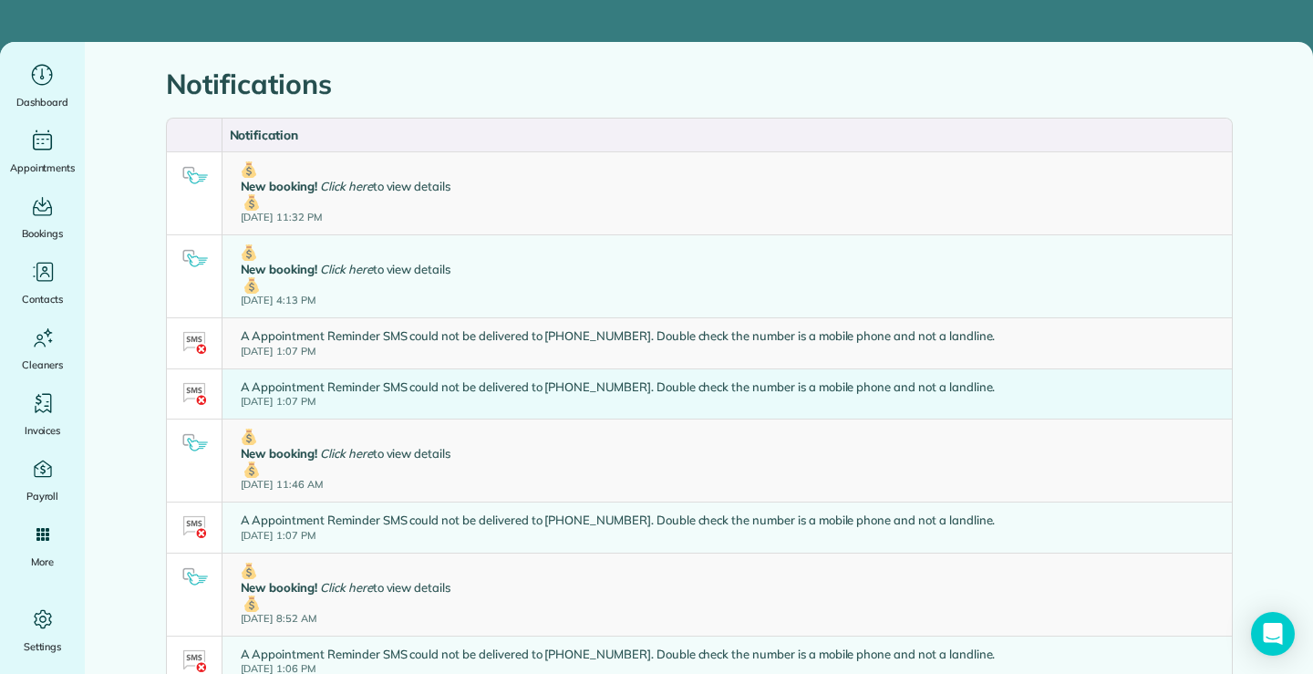
click at [576, 384] on div "A Appointment Reminder SMS could not be delivered to [PHONE_NUMBER]. Double che…" at bounding box center [618, 394] width 755 height 31
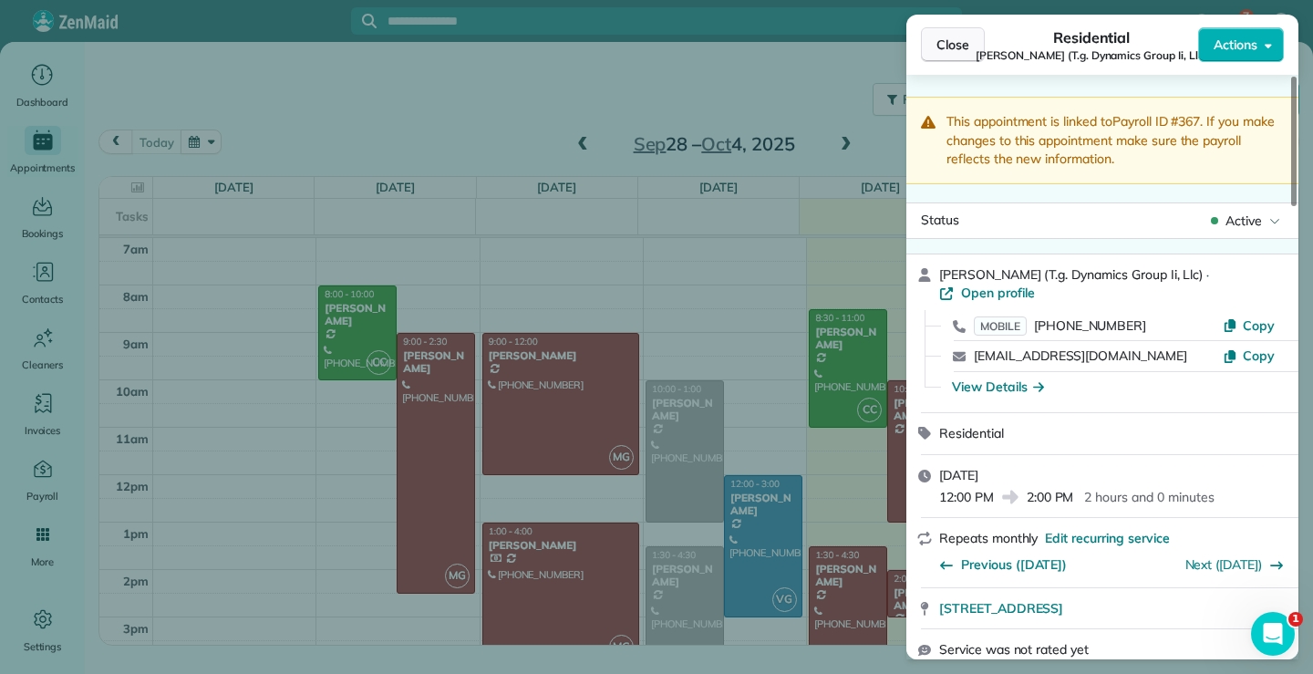
click at [943, 51] on span "Close" at bounding box center [953, 45] width 33 height 18
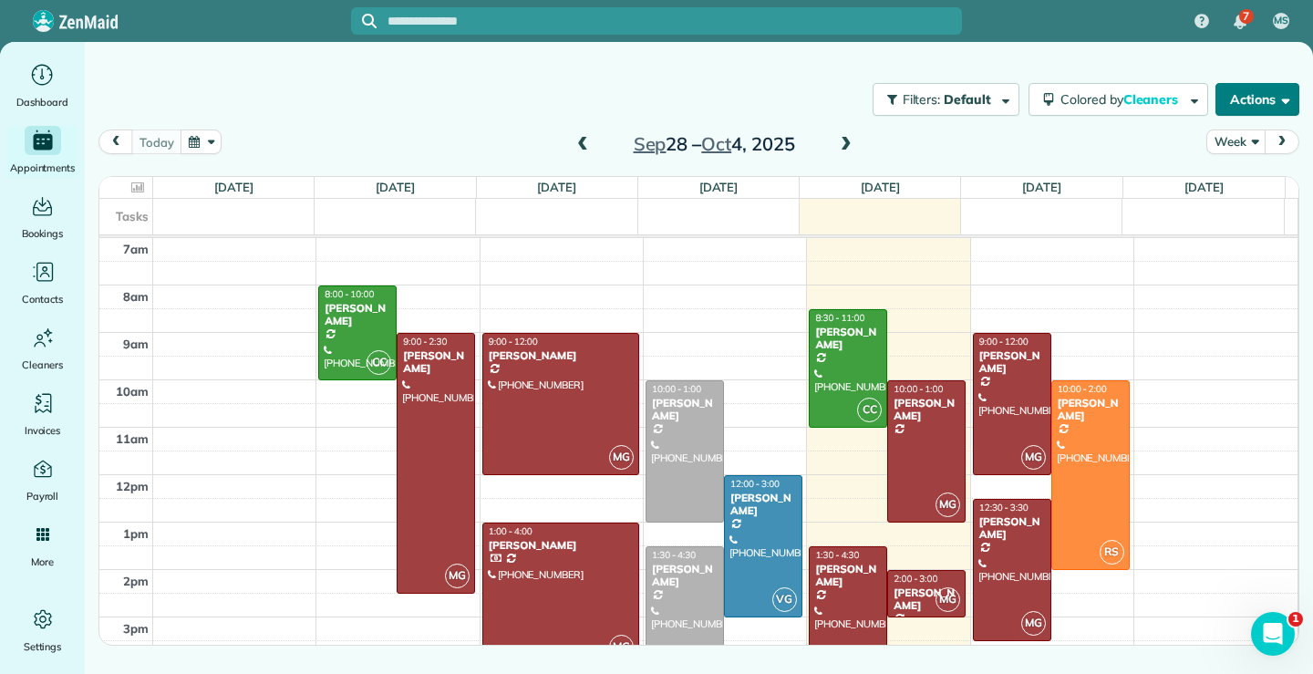
click at [1274, 100] on button "Actions" at bounding box center [1258, 99] width 84 height 33
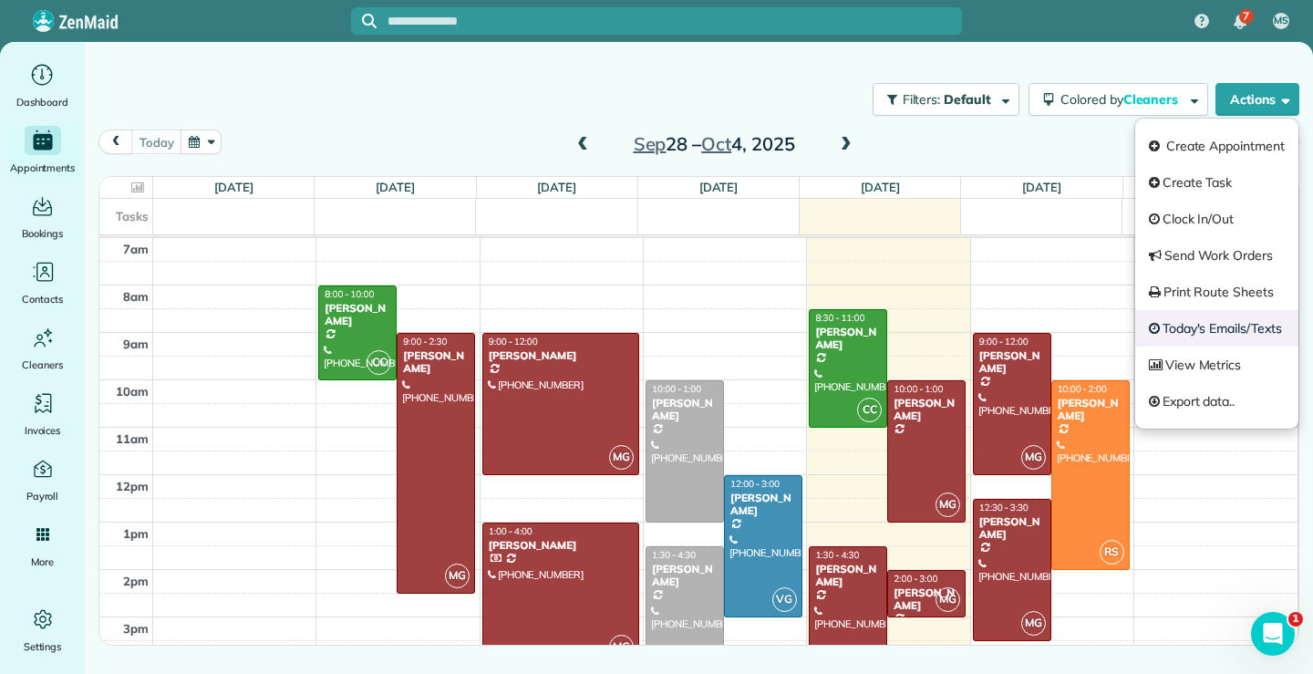
click at [1204, 330] on link "Today's Emails/Texts" at bounding box center [1217, 328] width 163 height 36
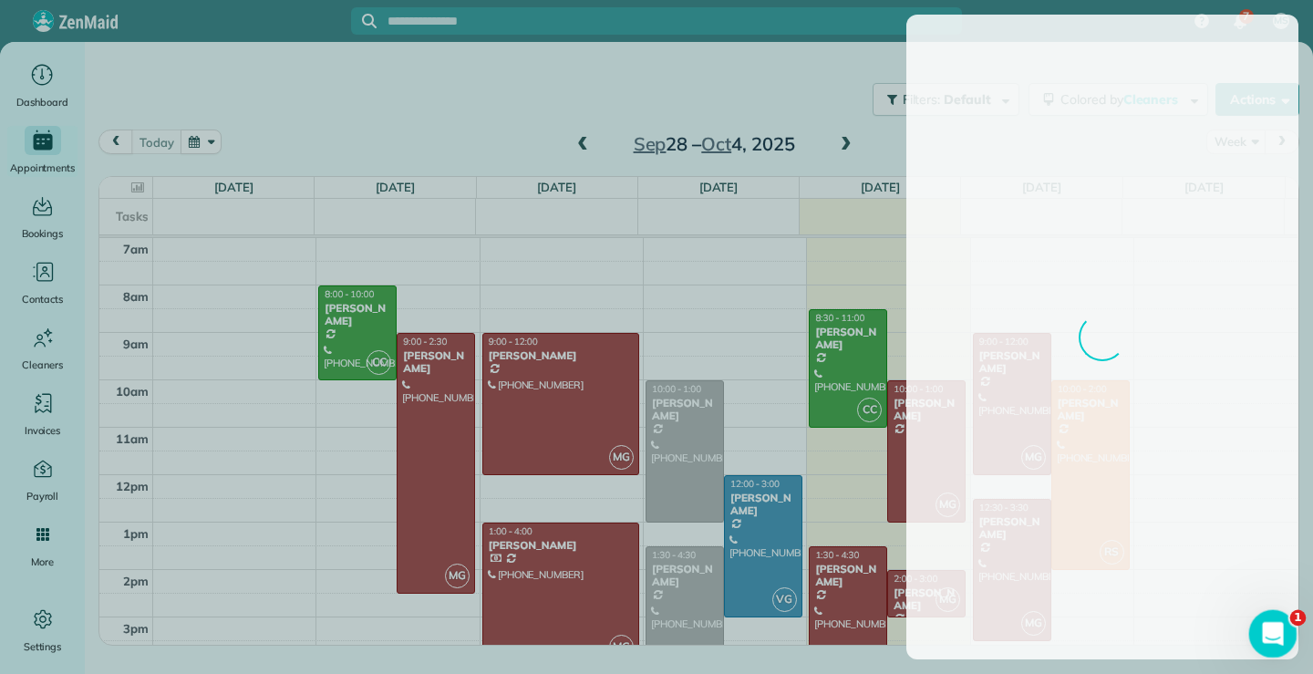
click at [1296, 609] on body "7 MS Dashboard Appointments Bookings Contacts Cleaners Invoices Payroll Reports…" at bounding box center [656, 337] width 1313 height 674
click at [1253, 648] on div "Open Intercom Messenger" at bounding box center [1271, 631] width 44 height 44
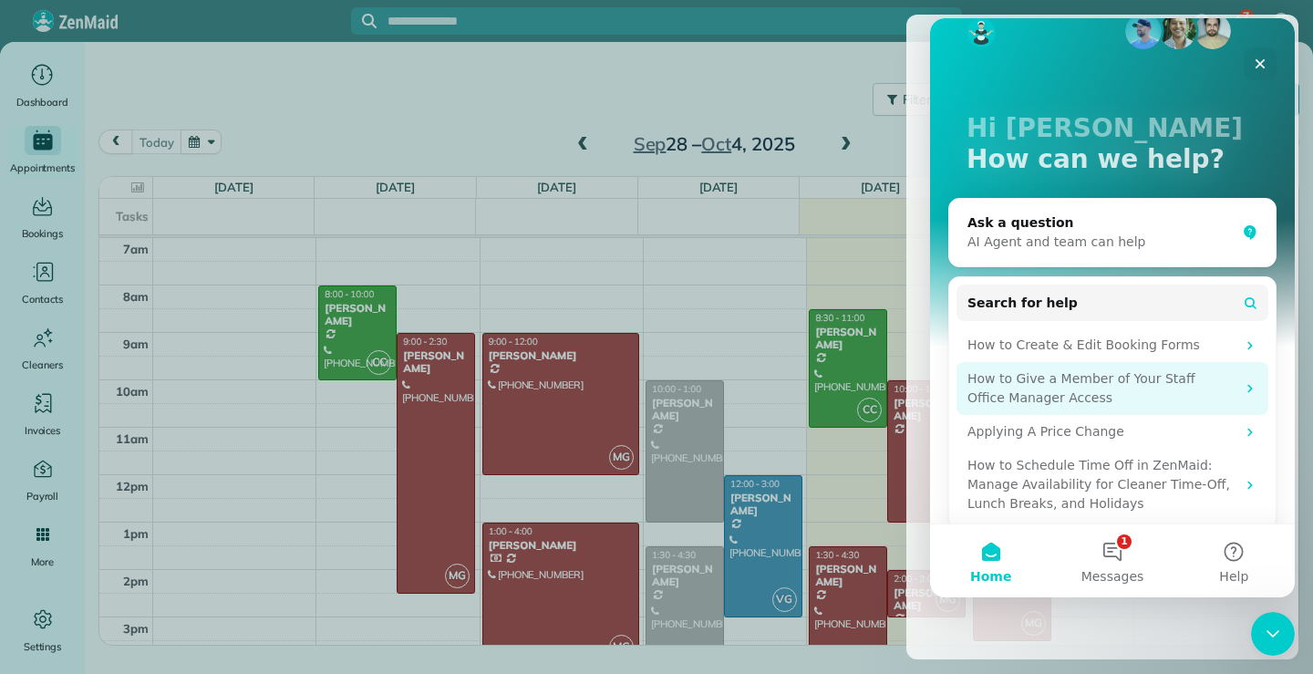
scroll to position [49, 0]
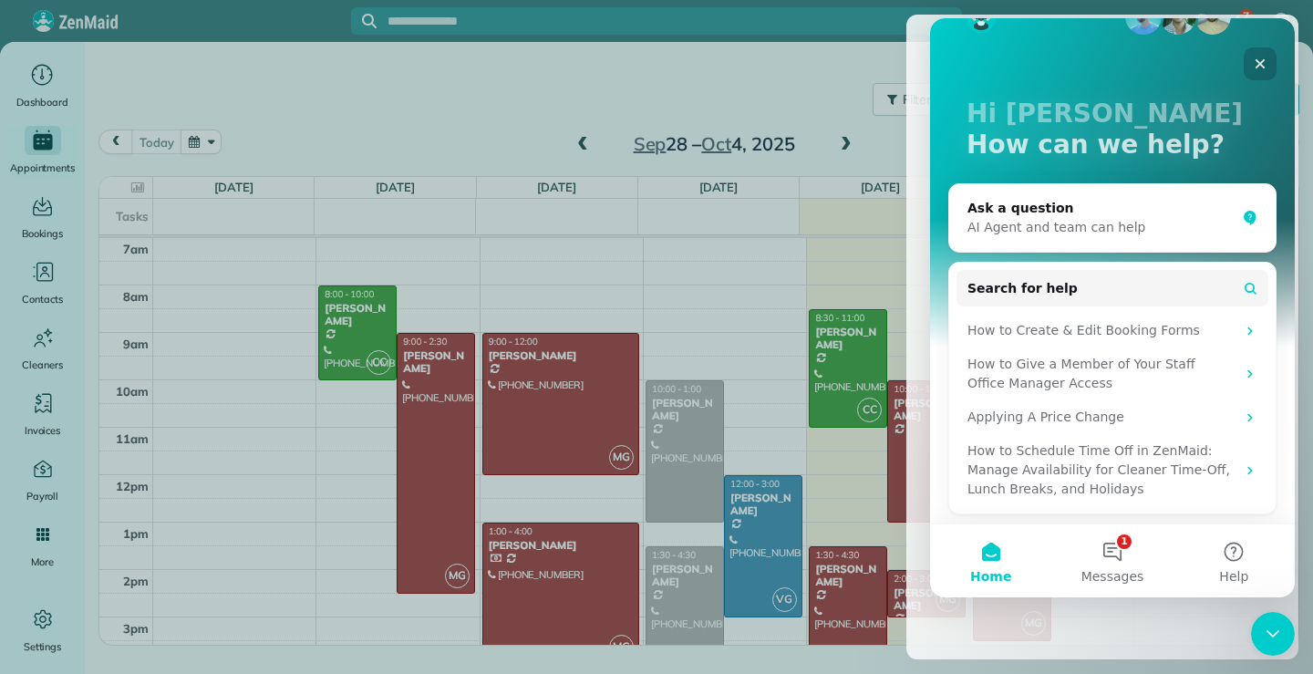
click at [1260, 59] on icon "Close" at bounding box center [1260, 64] width 15 height 15
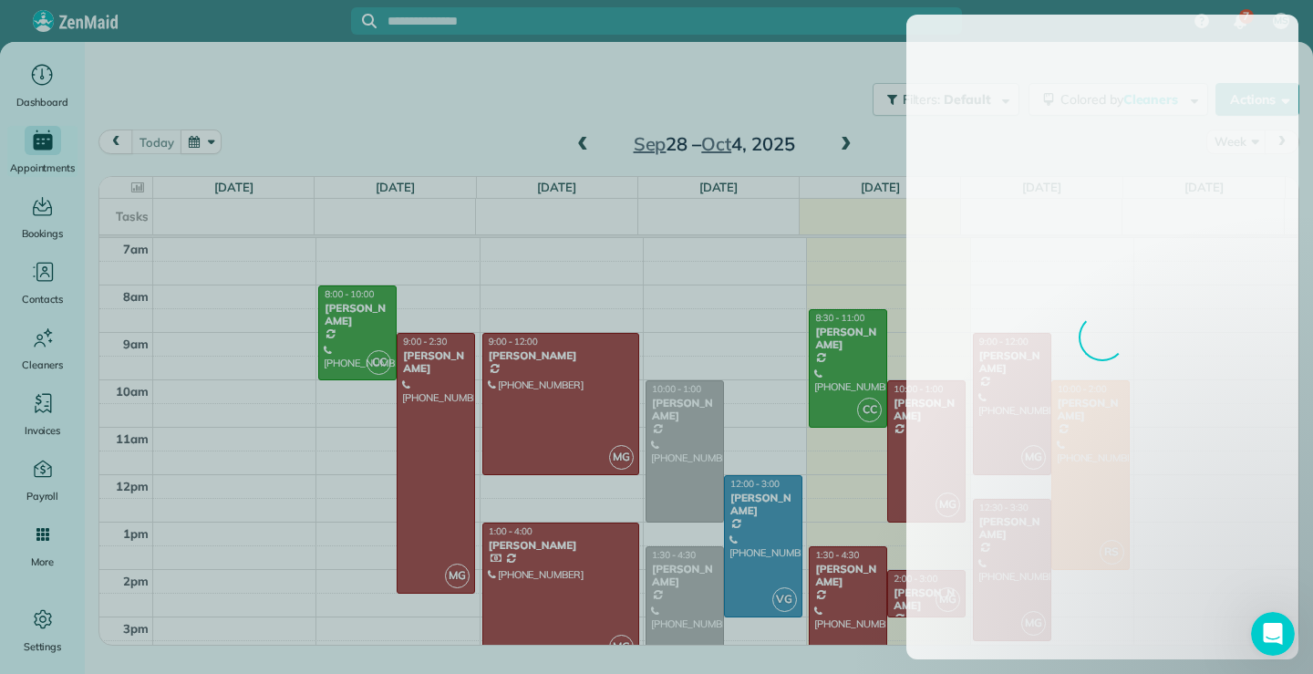
scroll to position [0, 0]
click at [1274, 632] on icon "Open Intercom Messenger" at bounding box center [1271, 632] width 30 height 30
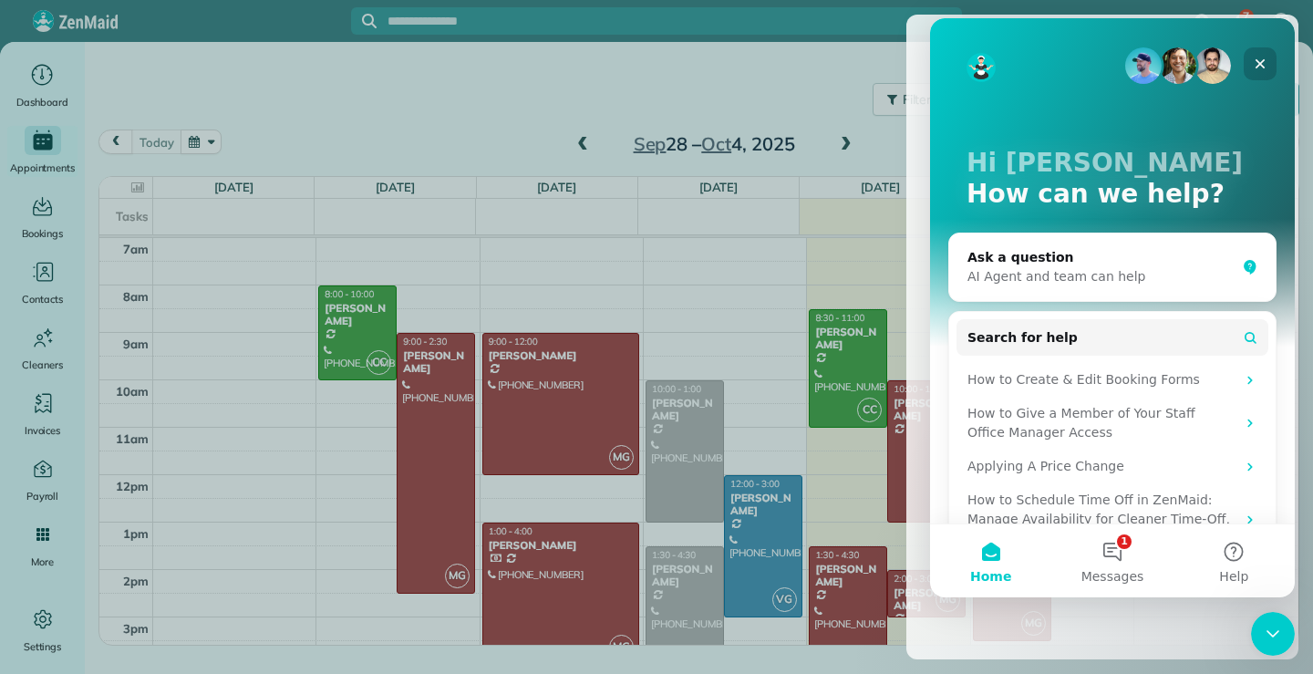
click at [1260, 62] on icon "Close" at bounding box center [1260, 64] width 15 height 15
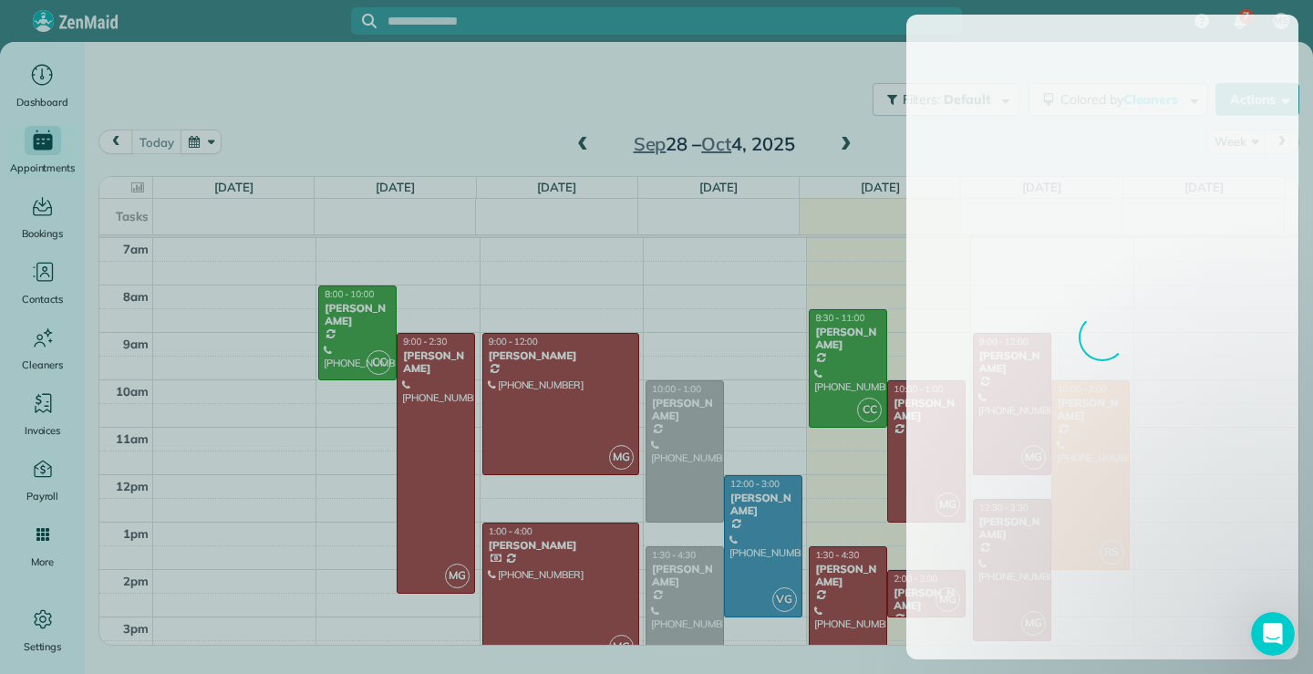
drag, startPoint x: 790, startPoint y: 66, endPoint x: 783, endPoint y: 92, distance: 27.4
click at [790, 70] on div at bounding box center [656, 337] width 1313 height 674
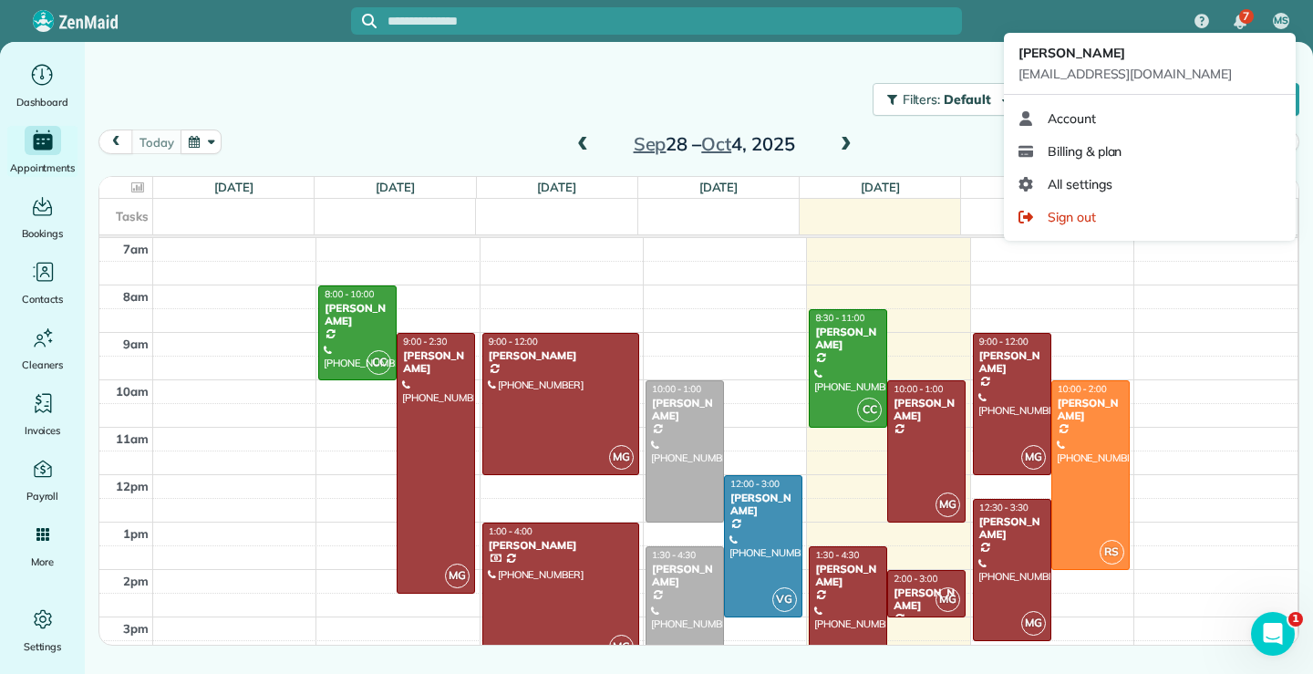
click at [1275, 10] on div "MS" at bounding box center [1281, 21] width 42 height 42
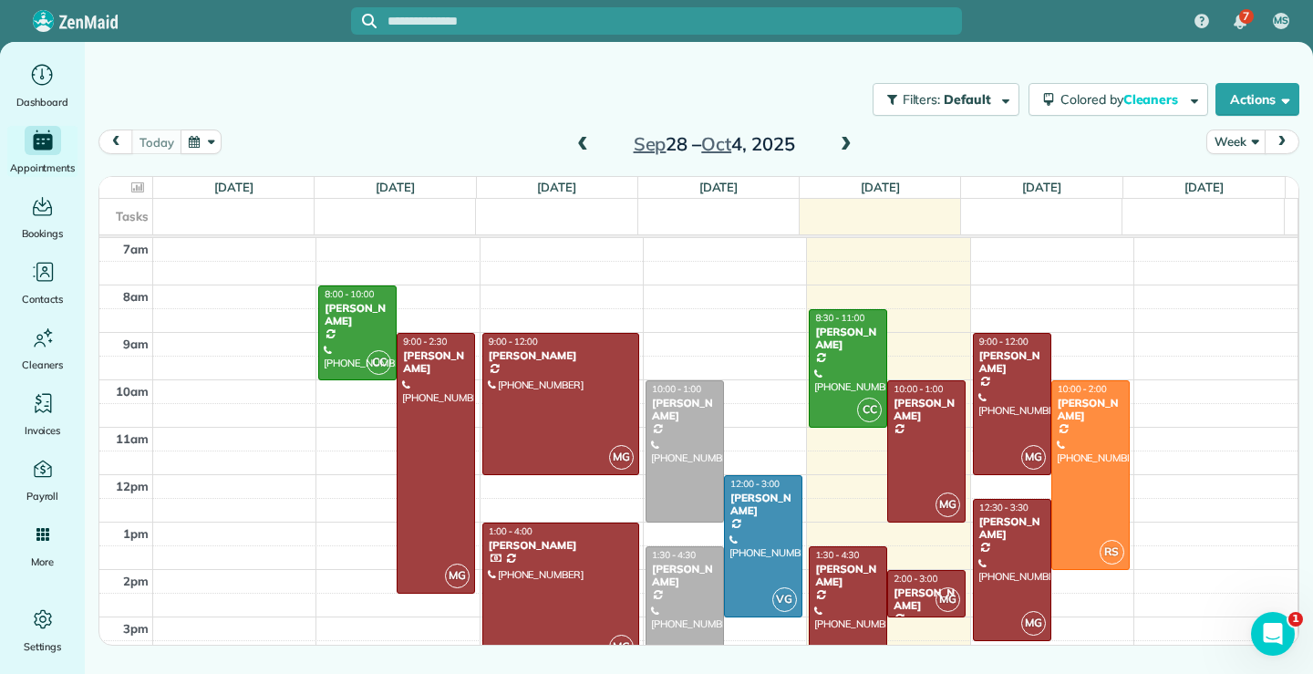
click at [804, 67] on div "Filters: Default Colored by Cleaners Color by Cleaner Color by Team Color by St…" at bounding box center [699, 313] width 1229 height 543
click at [1279, 95] on span "button" at bounding box center [1283, 99] width 14 height 14
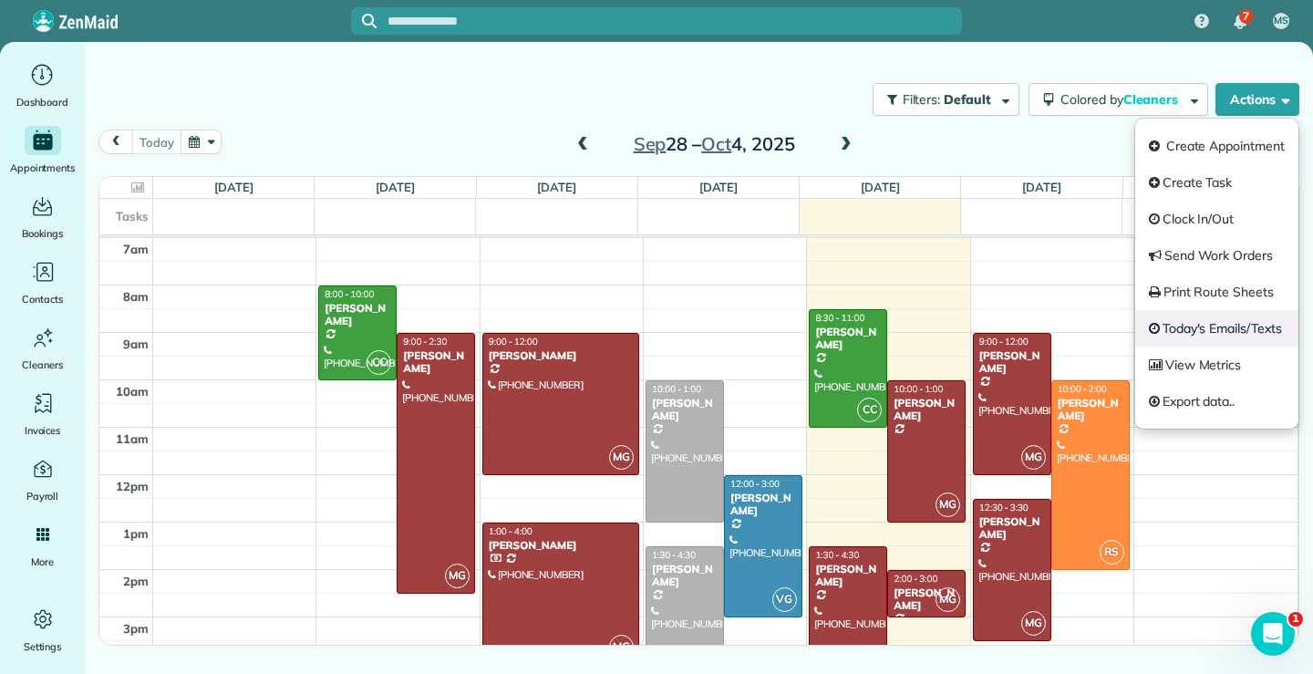
click at [1212, 325] on link "Today's Emails/Texts" at bounding box center [1217, 328] width 163 height 36
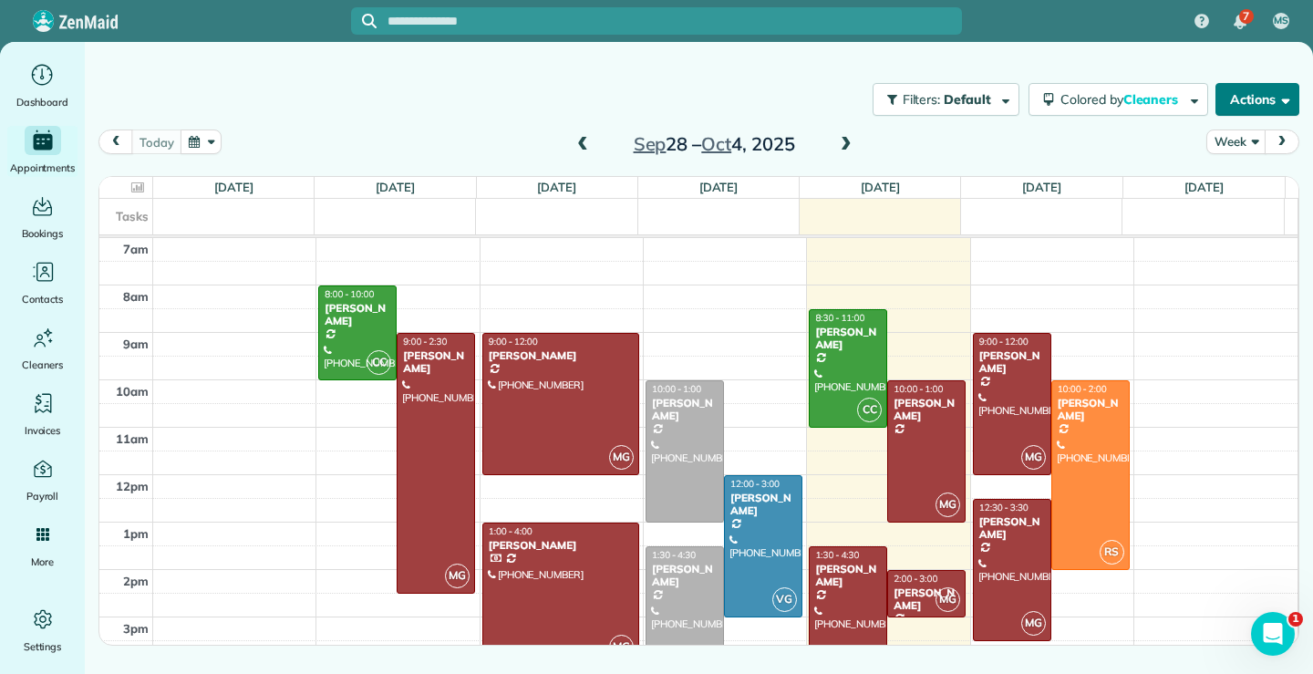
click at [1288, 94] on button "Actions" at bounding box center [1258, 99] width 84 height 33
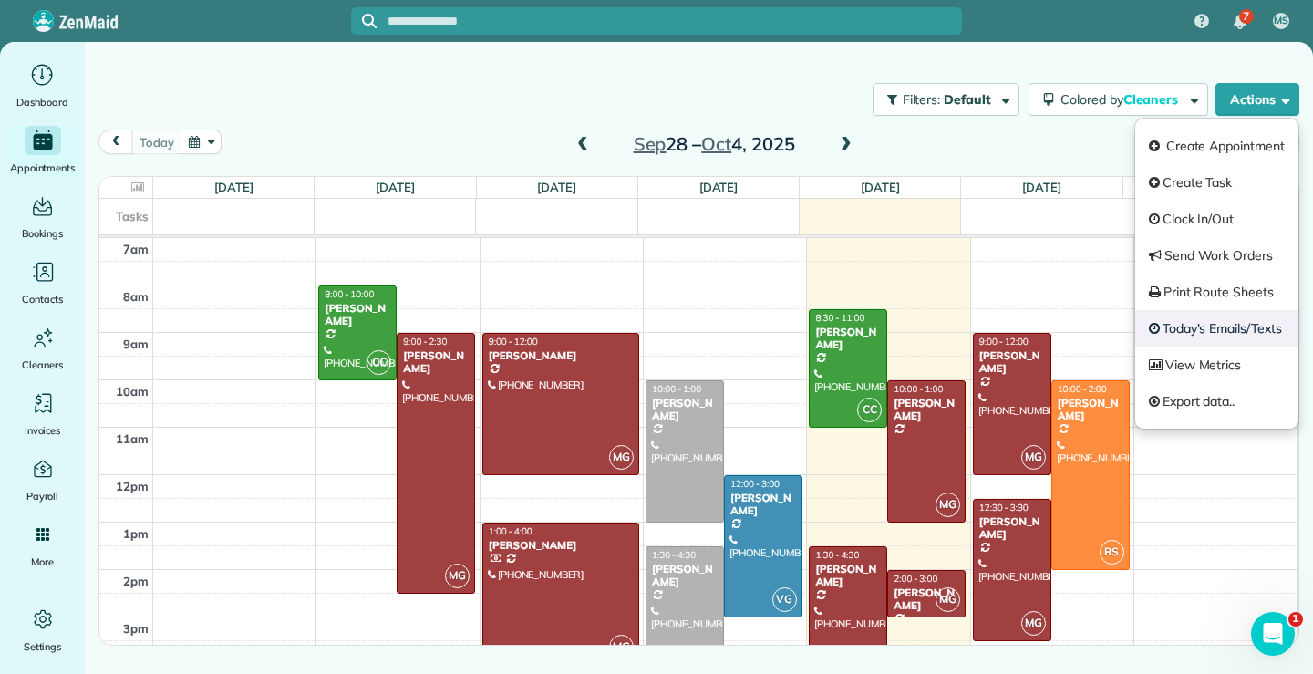
click at [1208, 337] on link "Today's Emails/Texts" at bounding box center [1217, 328] width 163 height 36
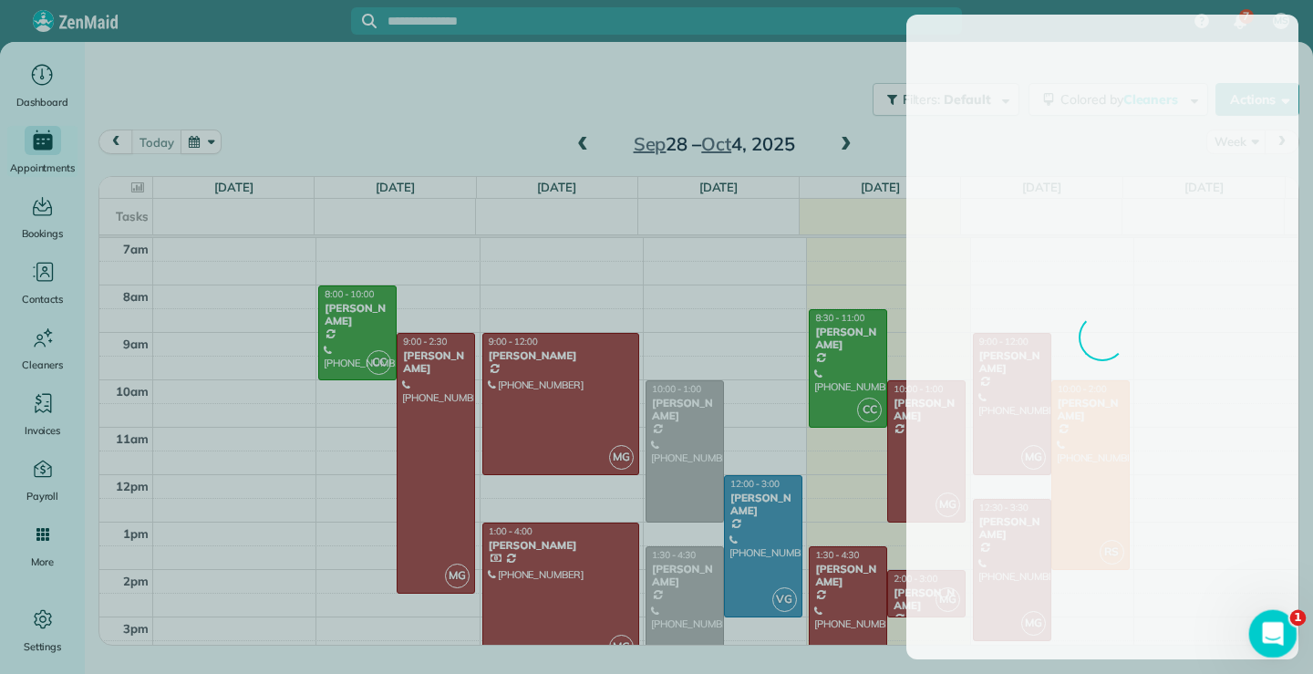
click at [1273, 631] on icon "Open Intercom Messenger" at bounding box center [1271, 632] width 30 height 30
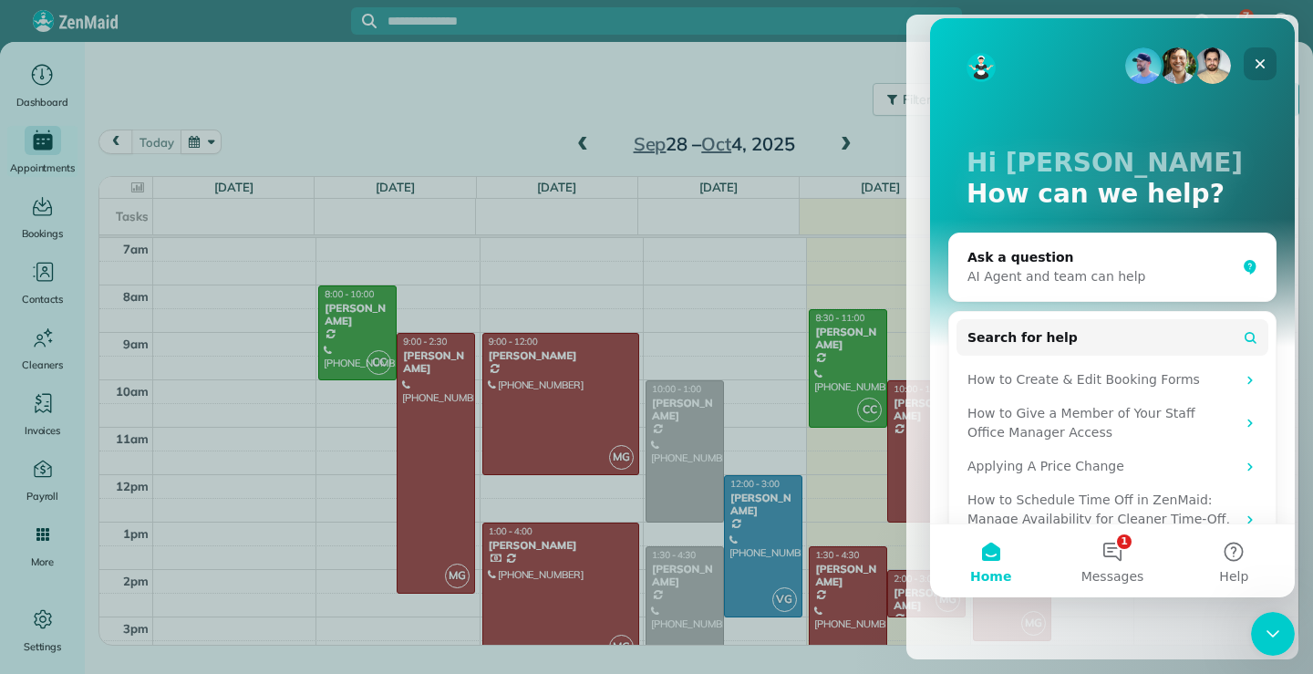
click at [1266, 62] on icon "Close" at bounding box center [1260, 64] width 15 height 15
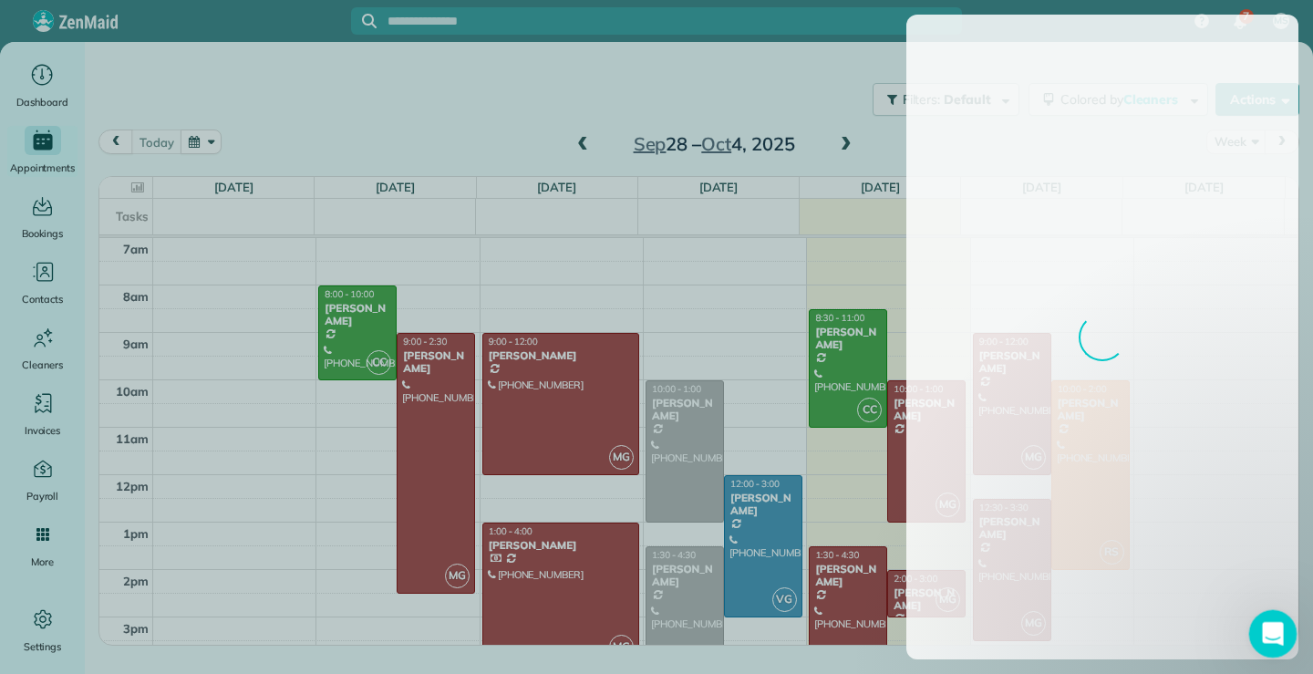
click at [1279, 653] on html at bounding box center [1271, 631] width 44 height 44
click at [723, 73] on div at bounding box center [656, 337] width 1313 height 674
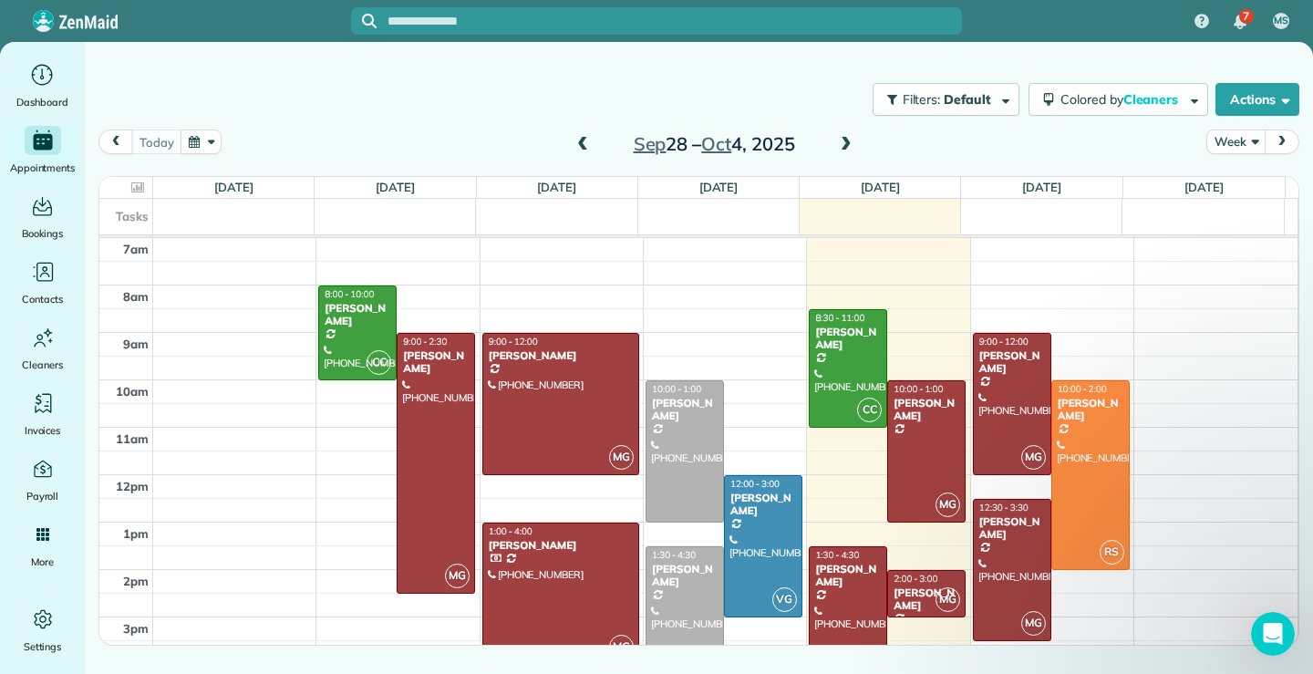
click at [808, 63] on div "Filters: Default Colored by Cleaners Color by Cleaner Color by Team Color by St…" at bounding box center [699, 313] width 1229 height 543
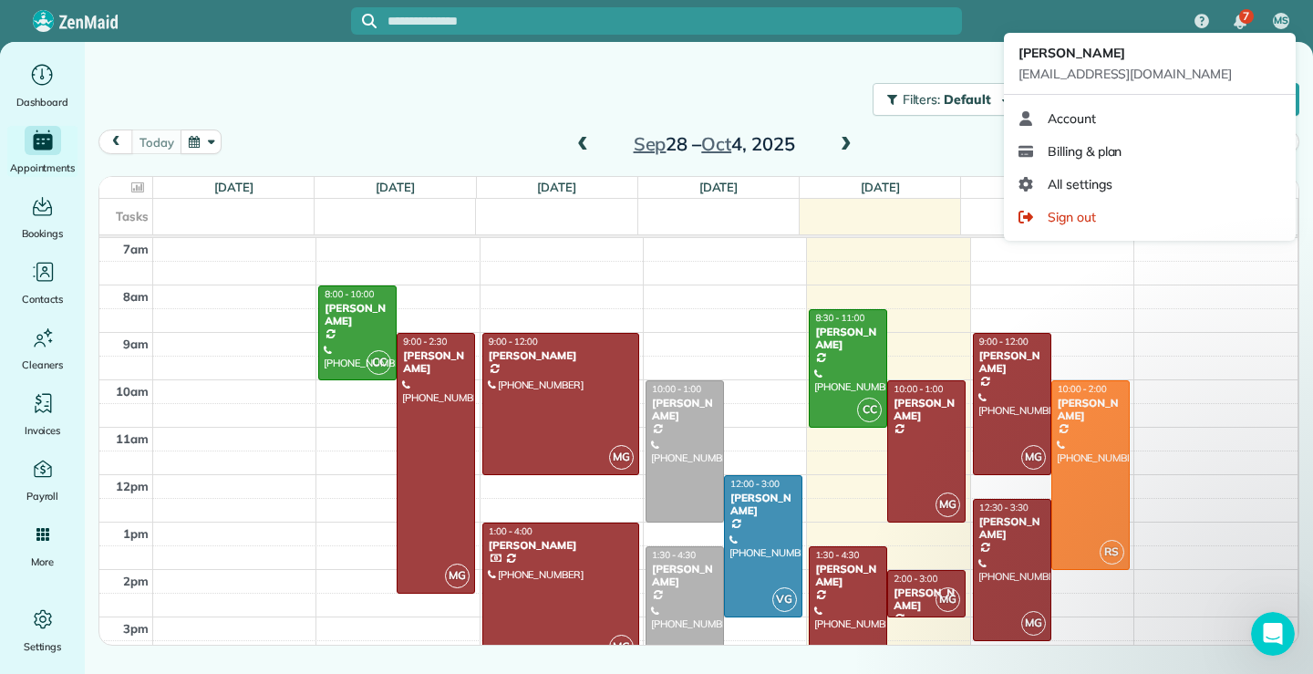
click at [1283, 24] on span "MS" at bounding box center [1281, 21] width 15 height 15
click at [1272, 18] on div "MS" at bounding box center [1281, 21] width 42 height 42
click at [1279, 20] on span "MS" at bounding box center [1281, 21] width 15 height 15
click at [1281, 17] on span "MS" at bounding box center [1281, 21] width 15 height 15
click at [1282, 21] on span "MS" at bounding box center [1281, 21] width 15 height 15
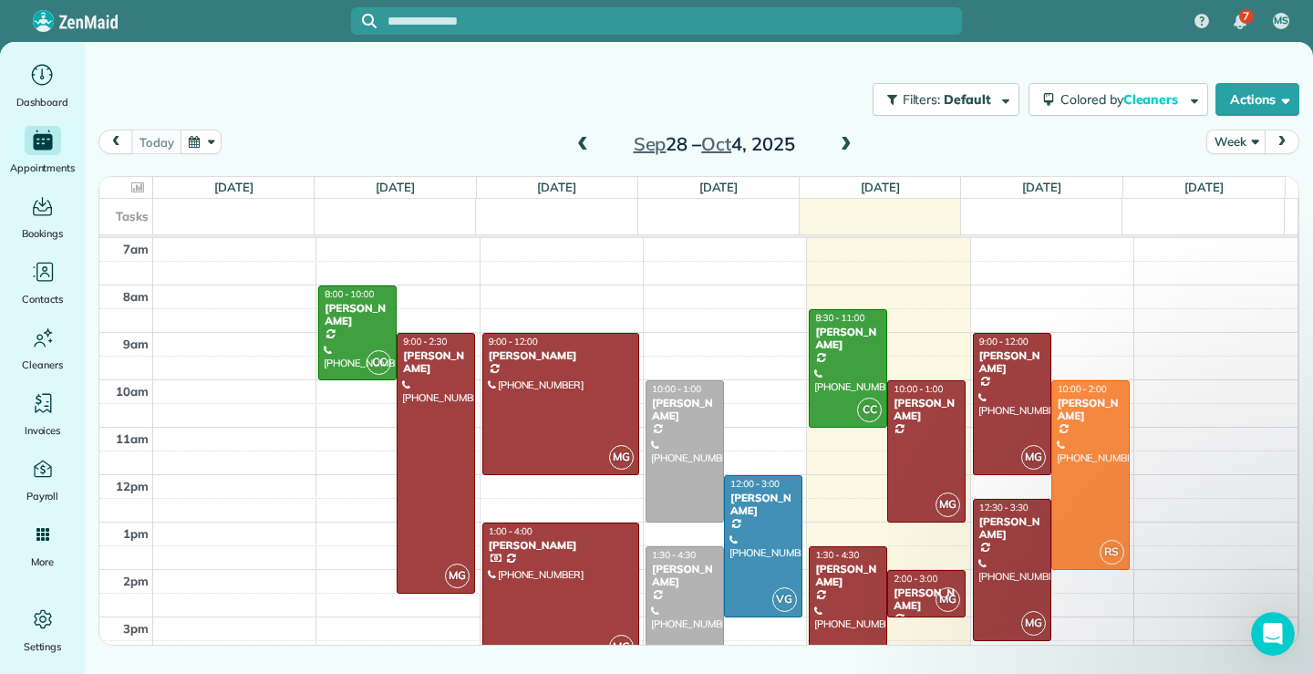
click at [720, 71] on div "Filters: Default Colored by Cleaners Color by Cleaner Color by Team Color by St…" at bounding box center [699, 99] width 1229 height 60
click at [1276, 105] on button "Actions" at bounding box center [1258, 99] width 84 height 33
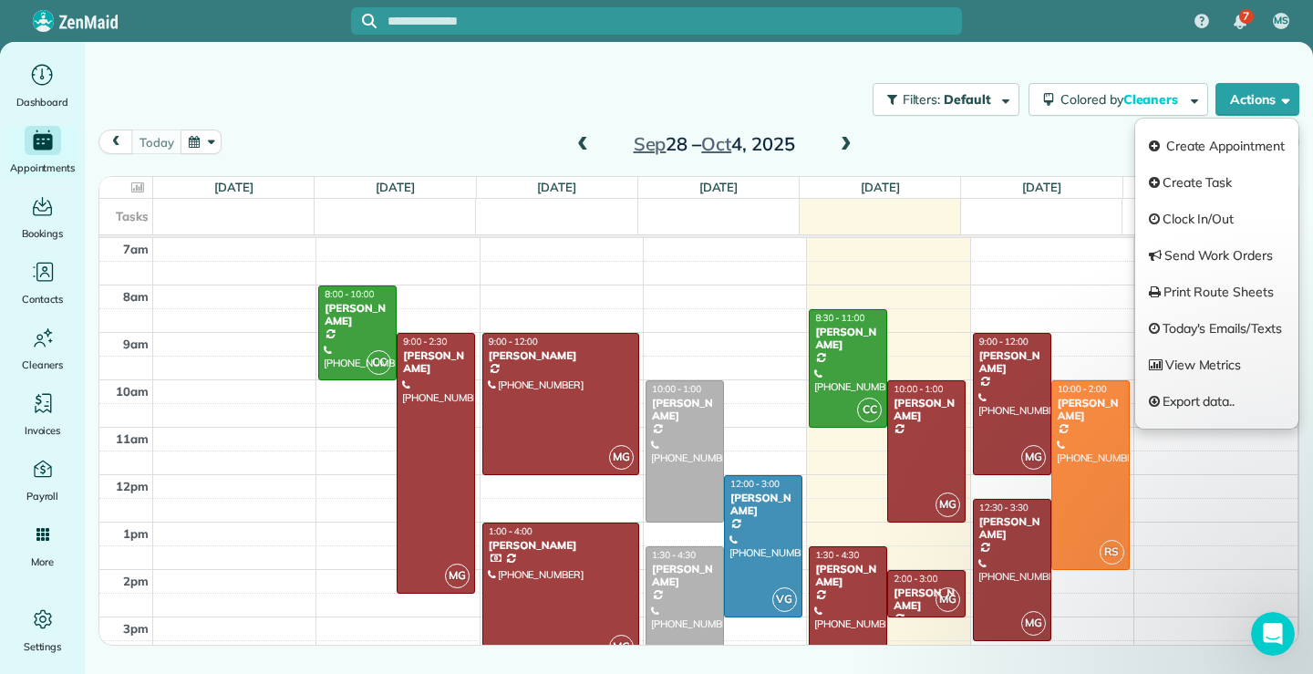
click at [1212, 325] on link "Today's Emails/Texts" at bounding box center [1217, 328] width 163 height 36
